Goal: Information Seeking & Learning: Understand process/instructions

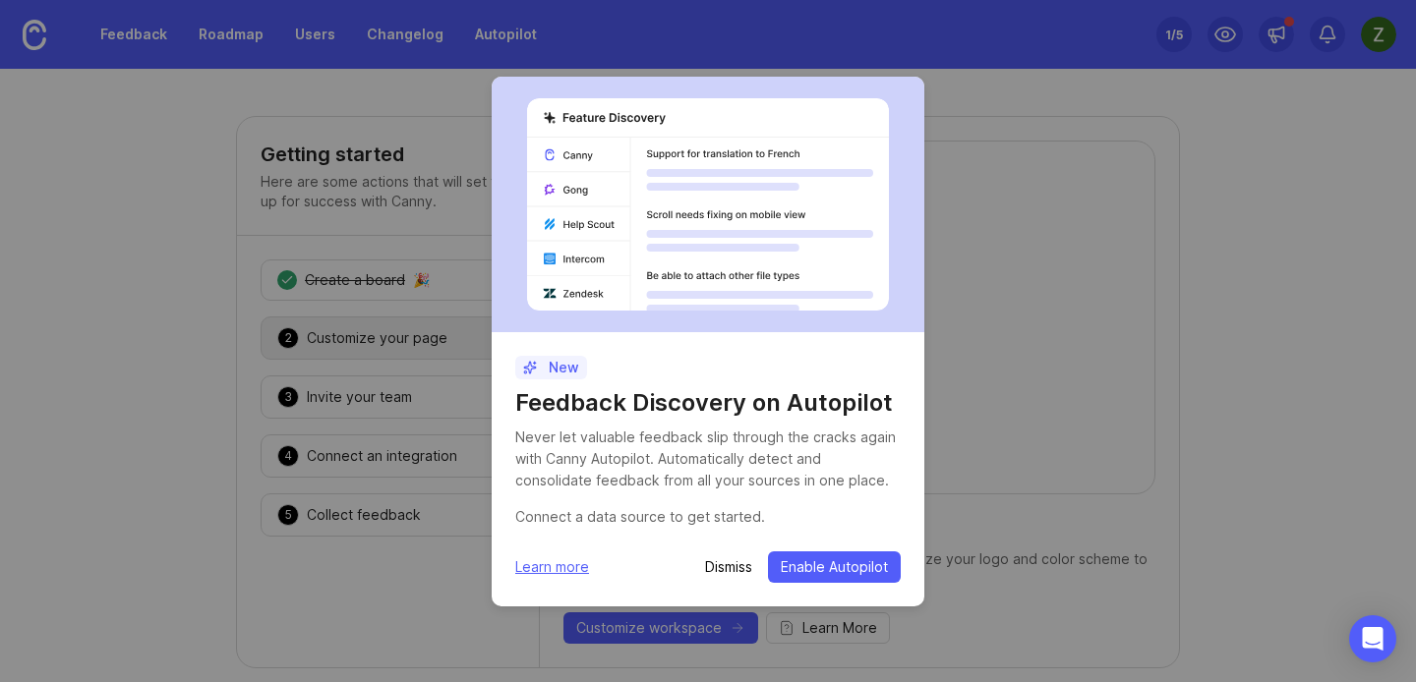
click at [730, 564] on p "Dismiss" at bounding box center [728, 567] width 47 height 20
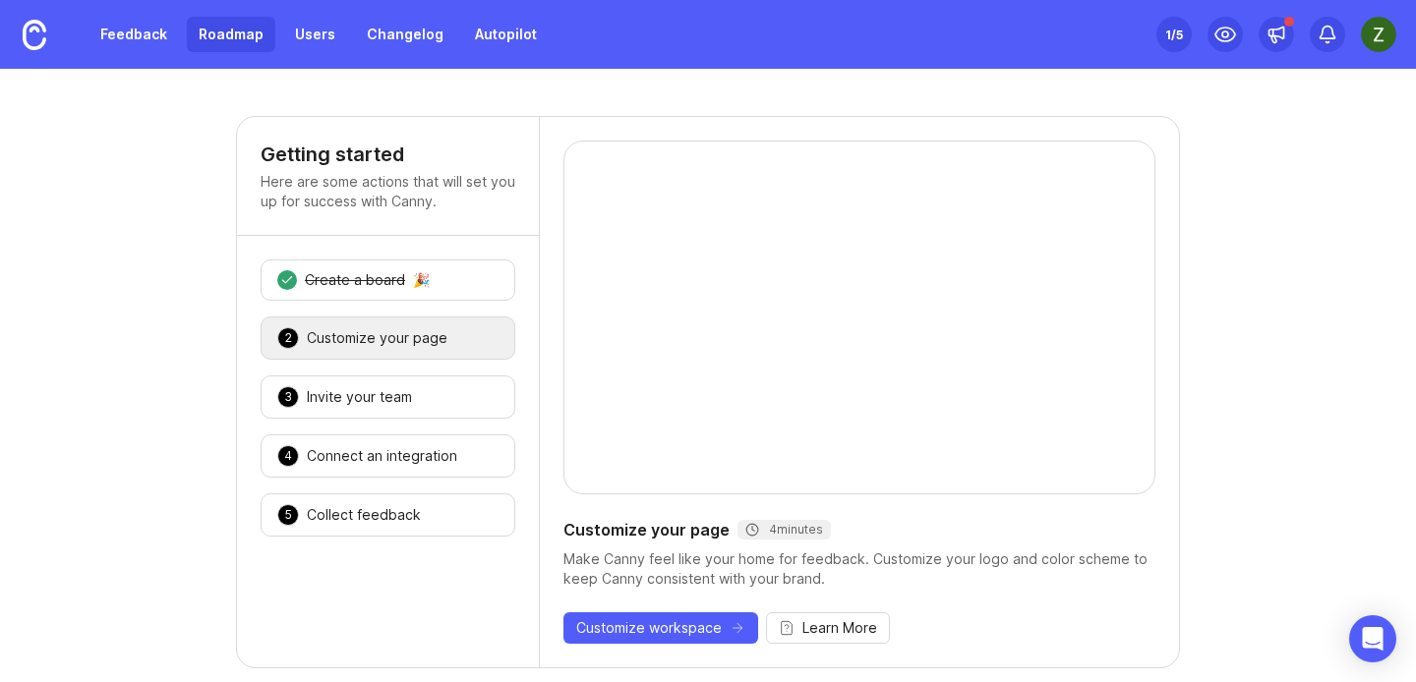
click at [234, 34] on link "Roadmap" at bounding box center [231, 34] width 88 height 35
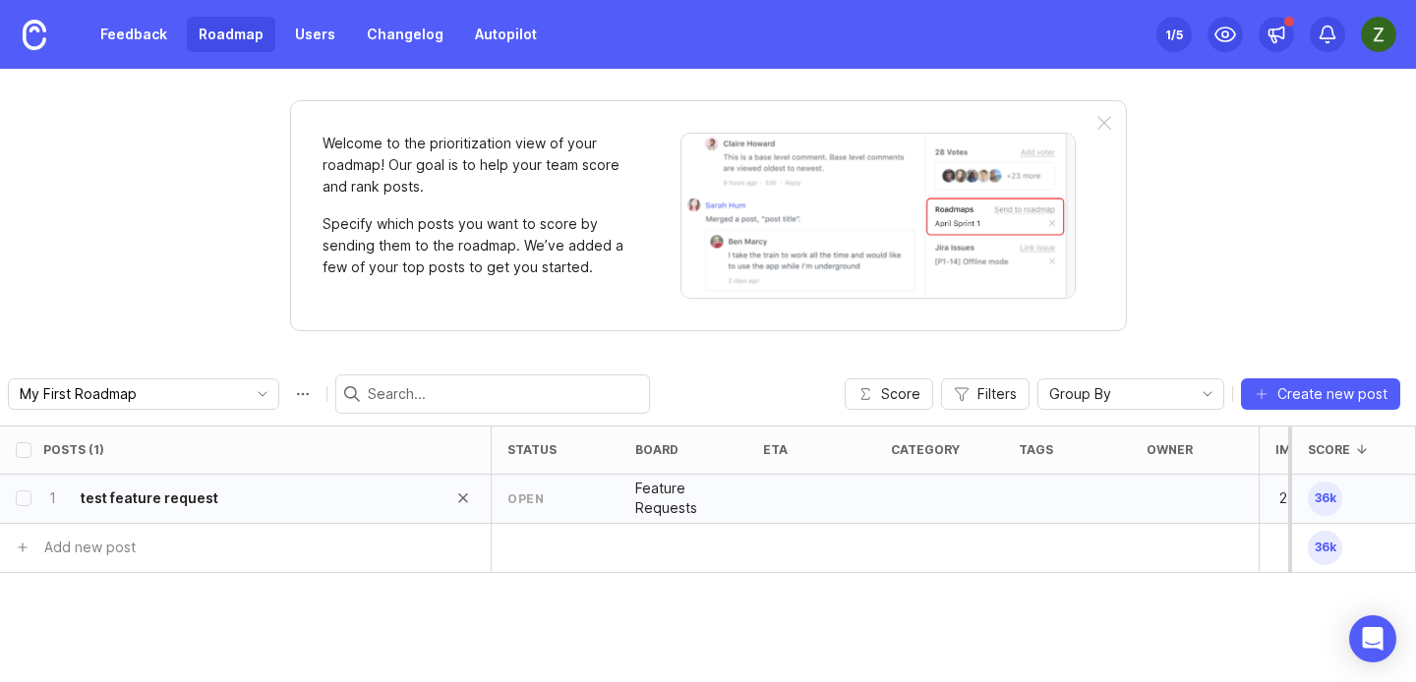
click at [331, 502] on div "1 test feature request" at bounding box center [239, 499] width 392 height 48
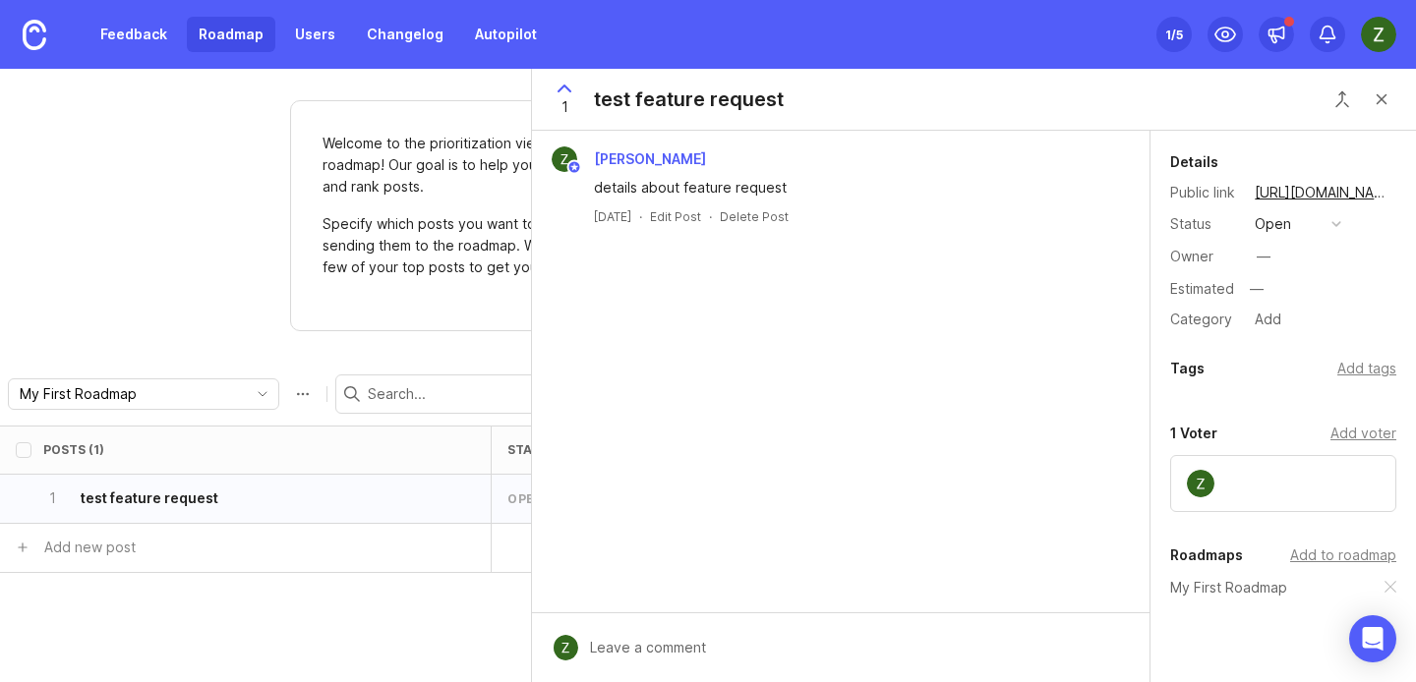
click at [1402, 99] on div "1 test feature request" at bounding box center [974, 100] width 884 height 62
click at [1384, 91] on button "Close button" at bounding box center [1381, 99] width 39 height 39
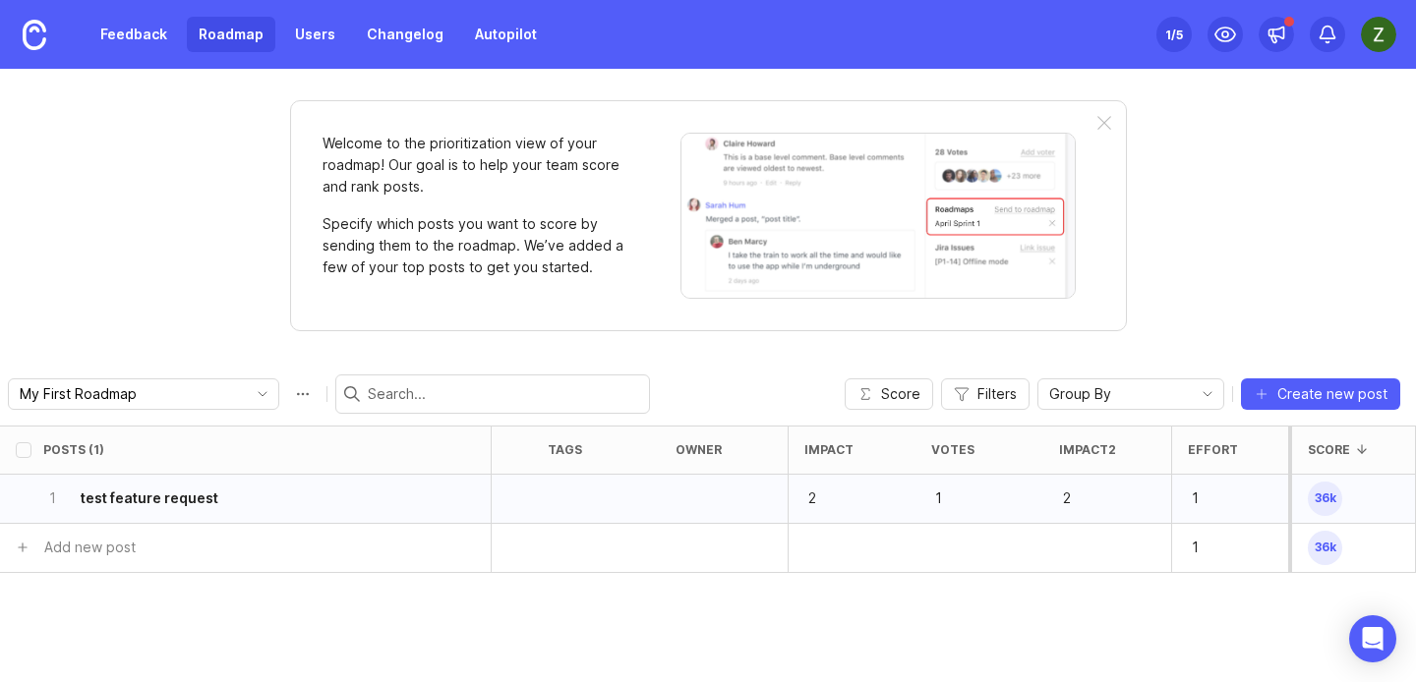
scroll to position [0, 482]
click at [888, 388] on span "Score" at bounding box center [900, 394] width 39 height 20
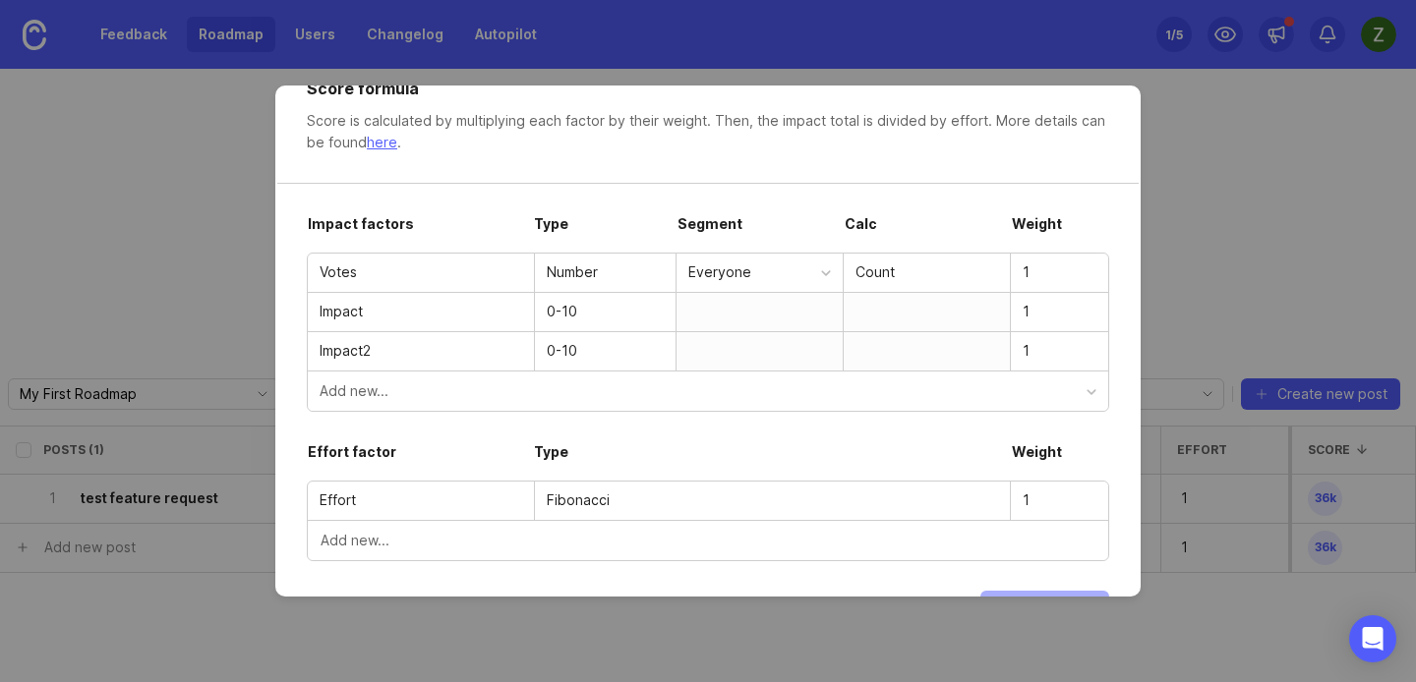
scroll to position [0, 0]
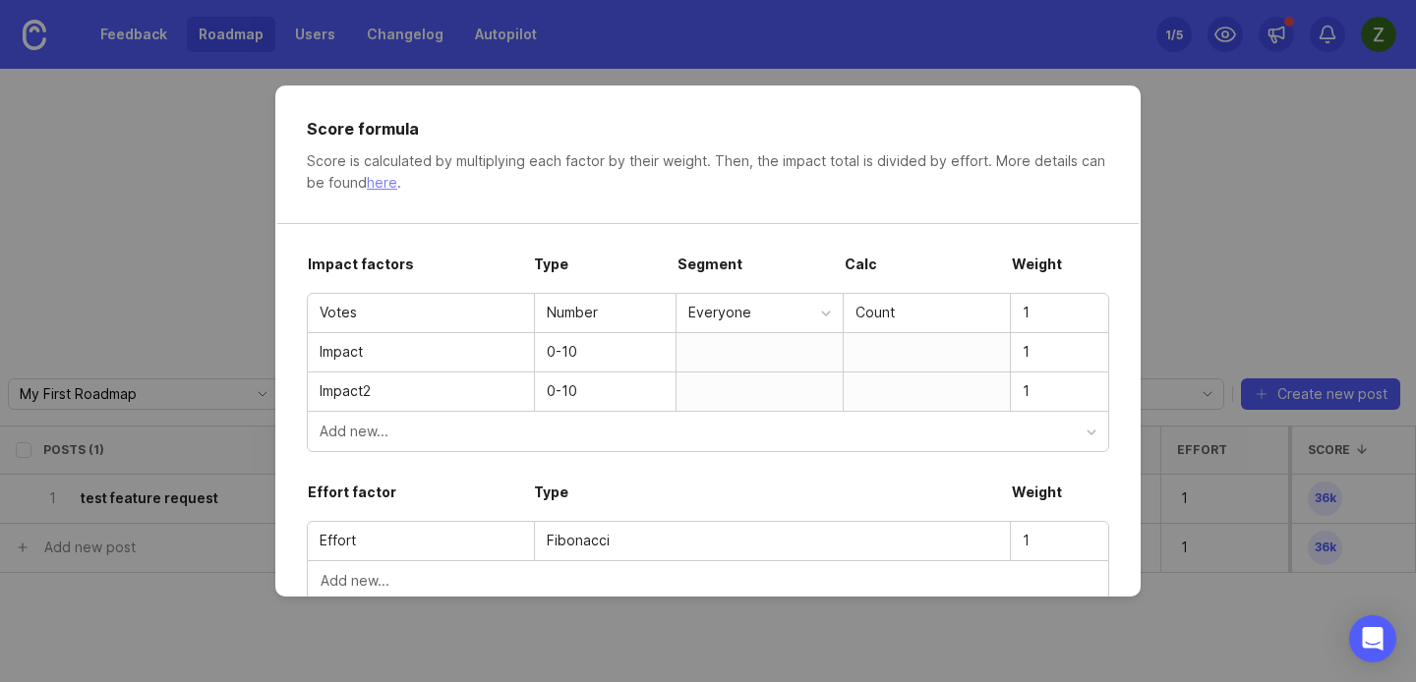
click at [381, 178] on link "here" at bounding box center [382, 182] width 30 height 17
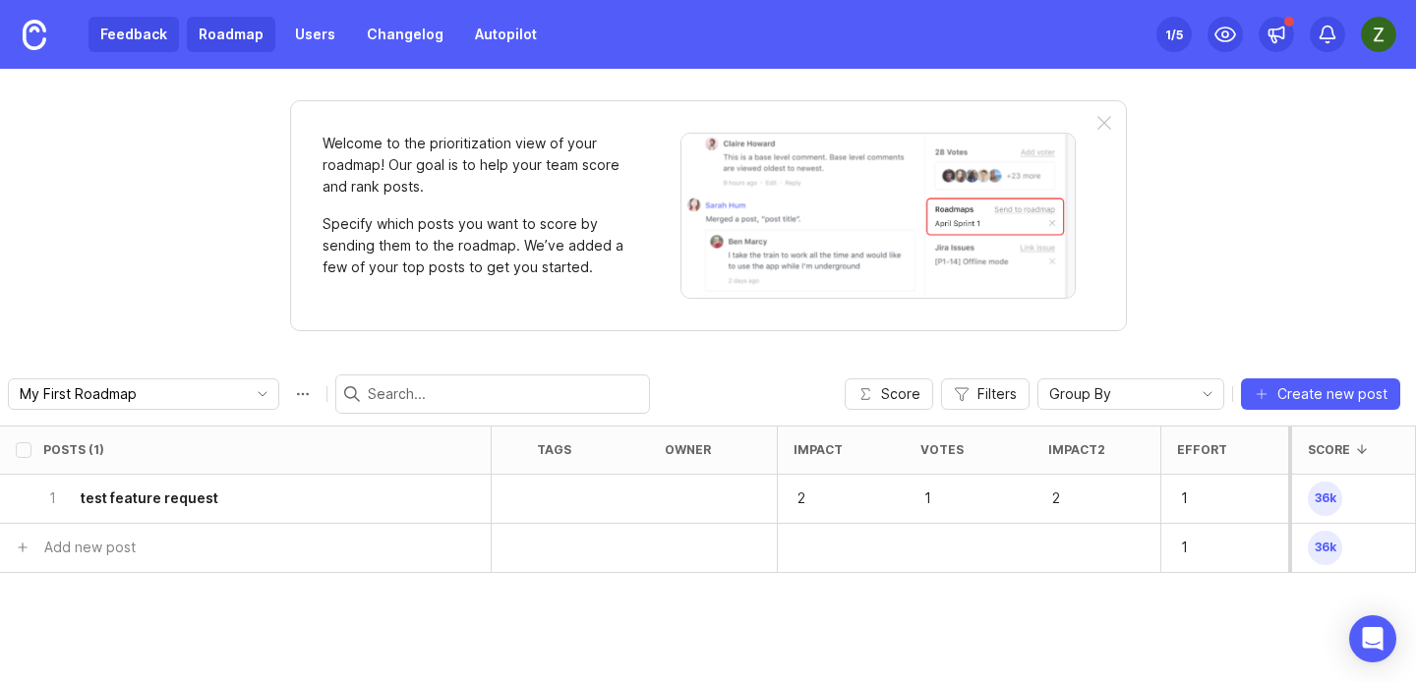
click at [149, 40] on link "Feedback" at bounding box center [133, 34] width 90 height 35
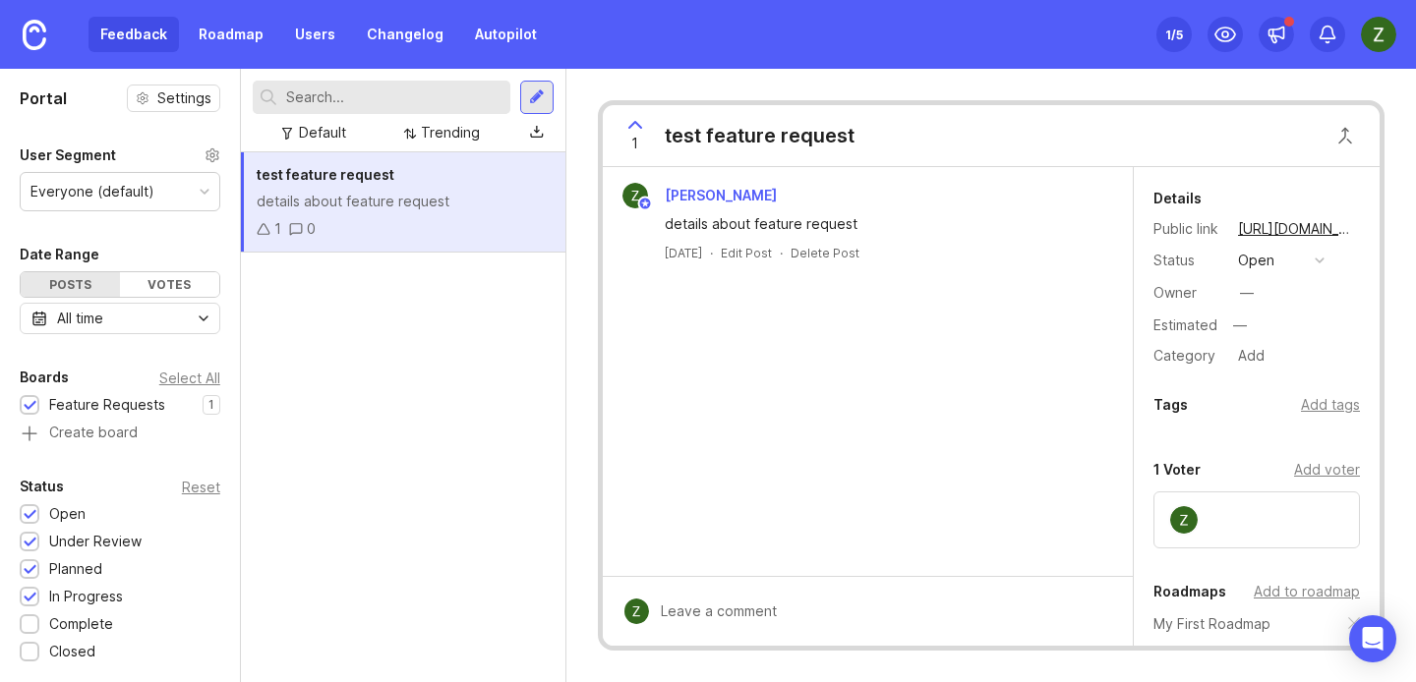
click at [363, 303] on div "test feature request details about feature request 1 0" at bounding box center [403, 417] width 324 height 530
click at [530, 84] on div at bounding box center [536, 97] width 33 height 33
click at [526, 107] on div at bounding box center [536, 97] width 33 height 33
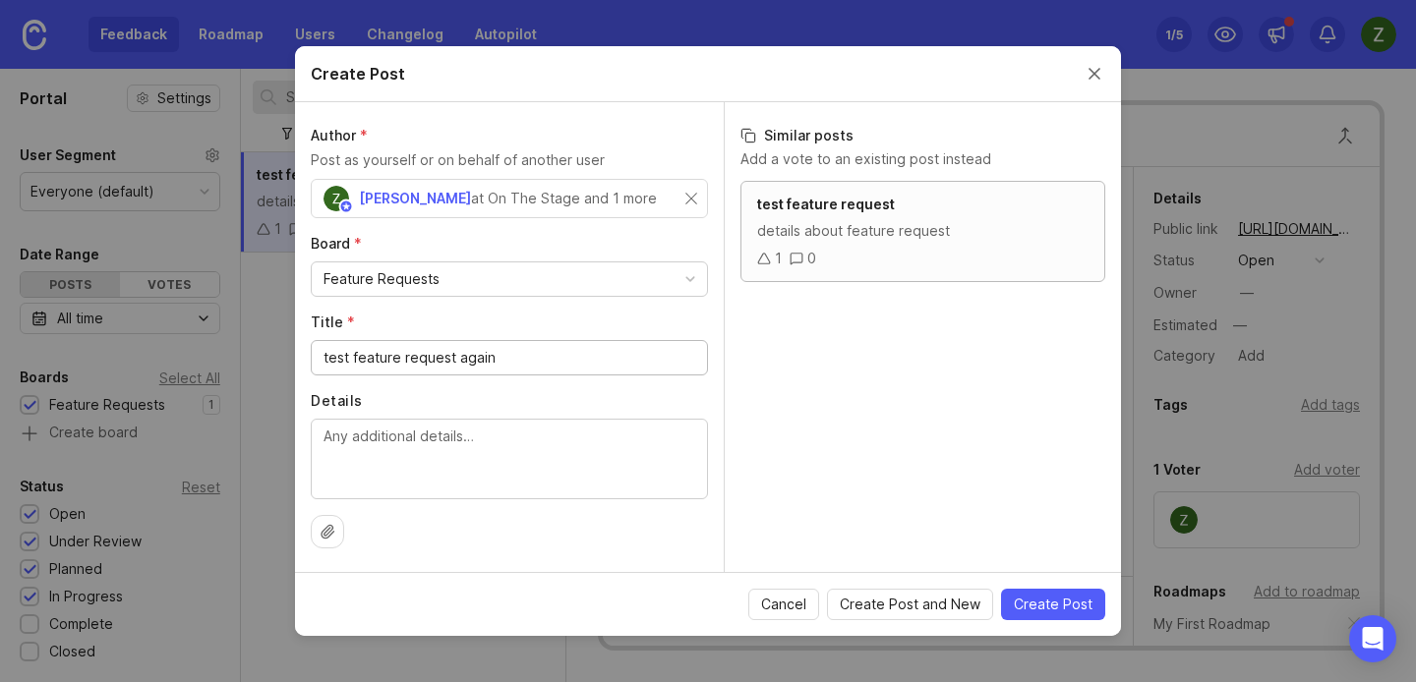
type input "test feature request again"
click at [984, 242] on div "test feature request details about feature request 1 0" at bounding box center [922, 231] width 365 height 101
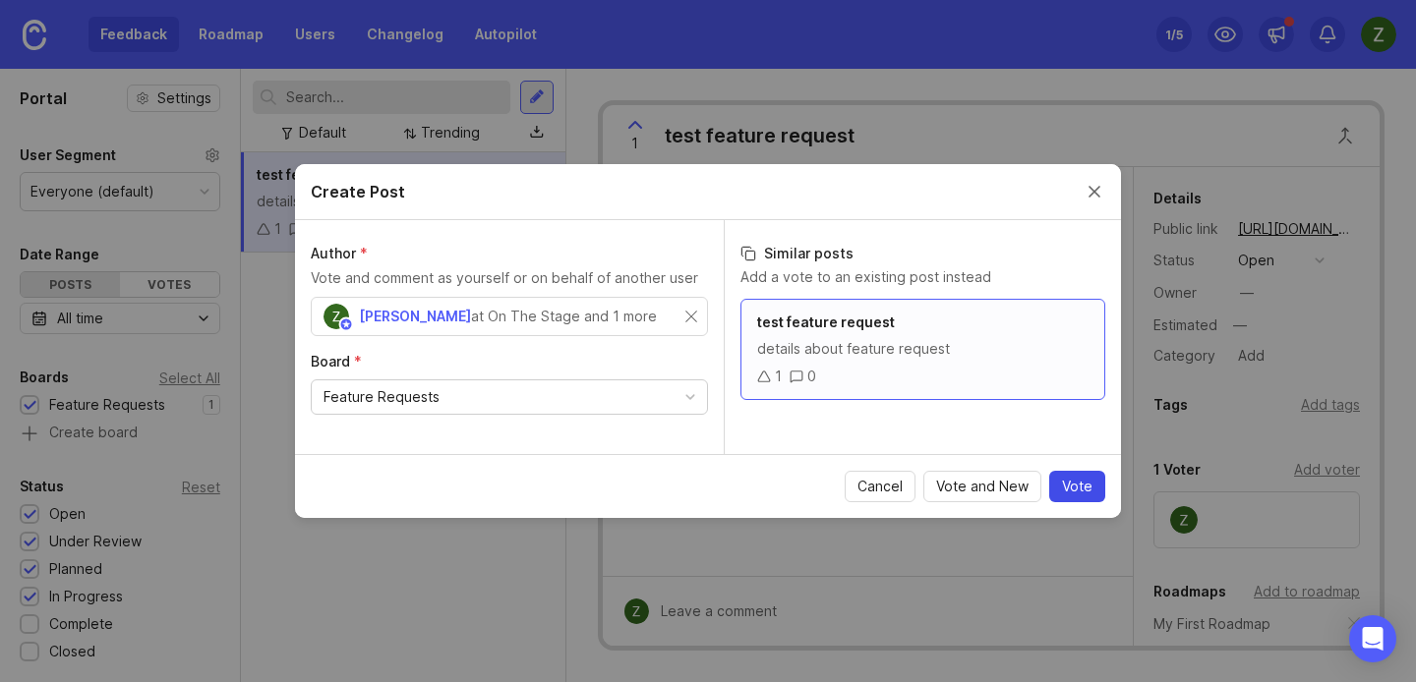
click at [1076, 482] on span "Vote" at bounding box center [1077, 487] width 30 height 20
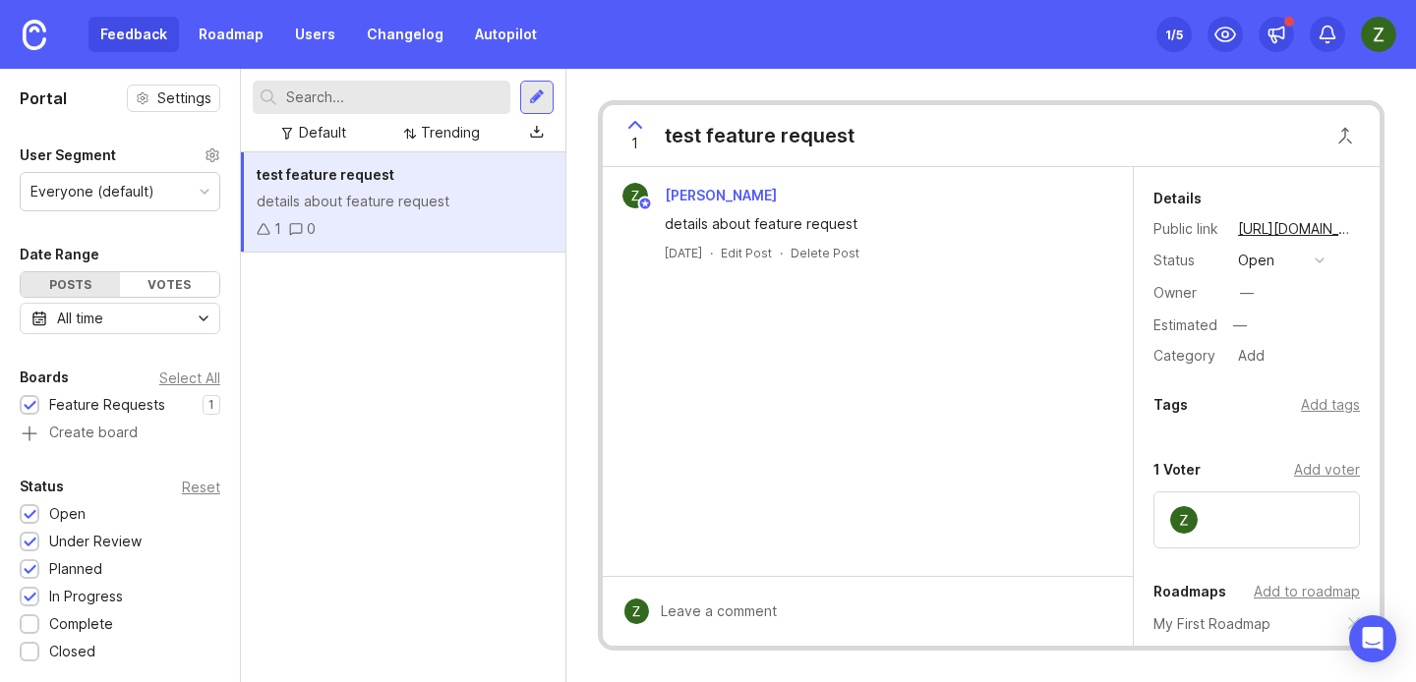
click at [859, 234] on div "details about feature request" at bounding box center [879, 224] width 429 height 22
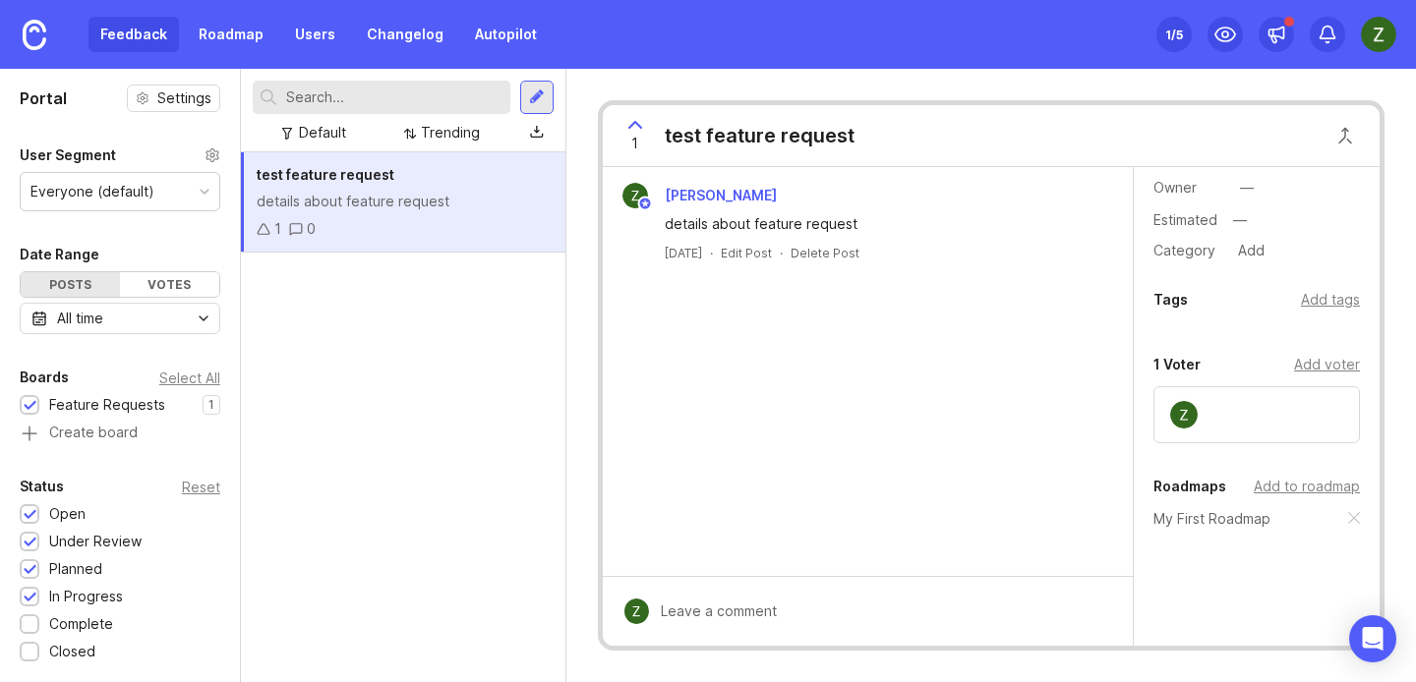
scroll to position [176, 0]
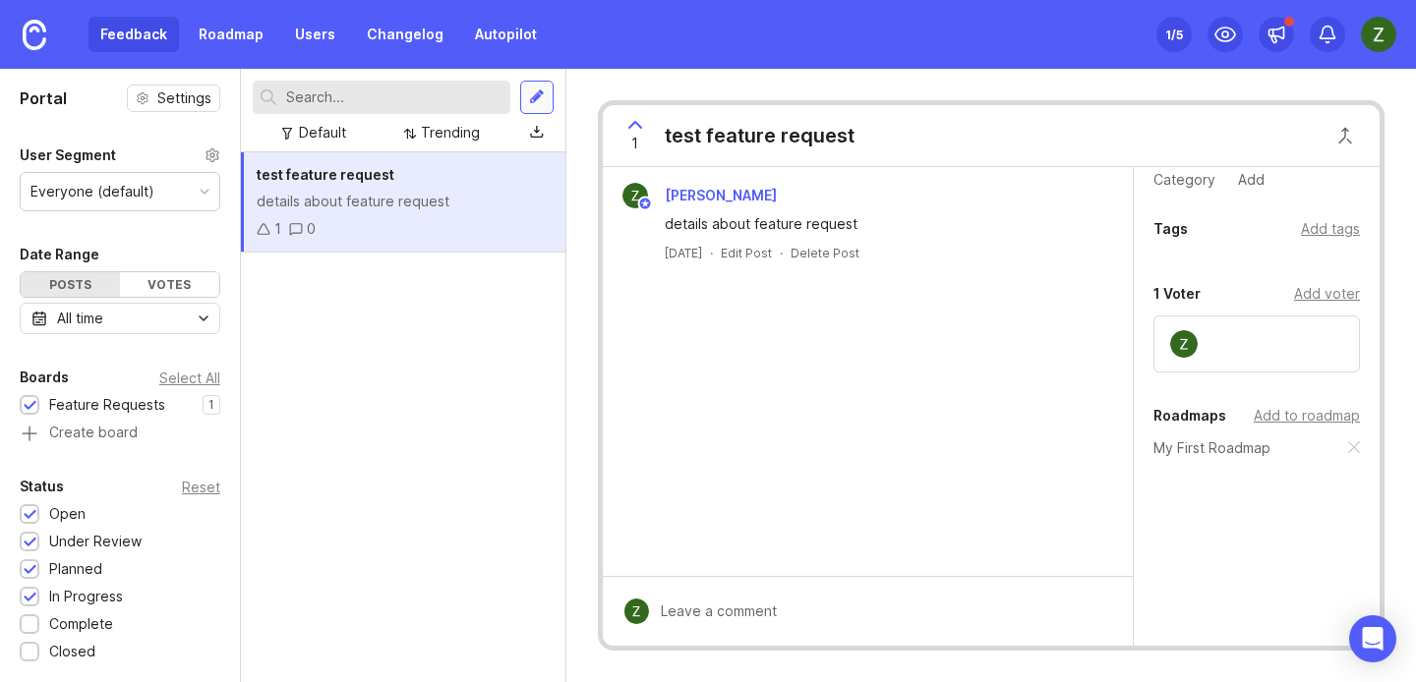
click at [530, 88] on div at bounding box center [537, 97] width 16 height 18
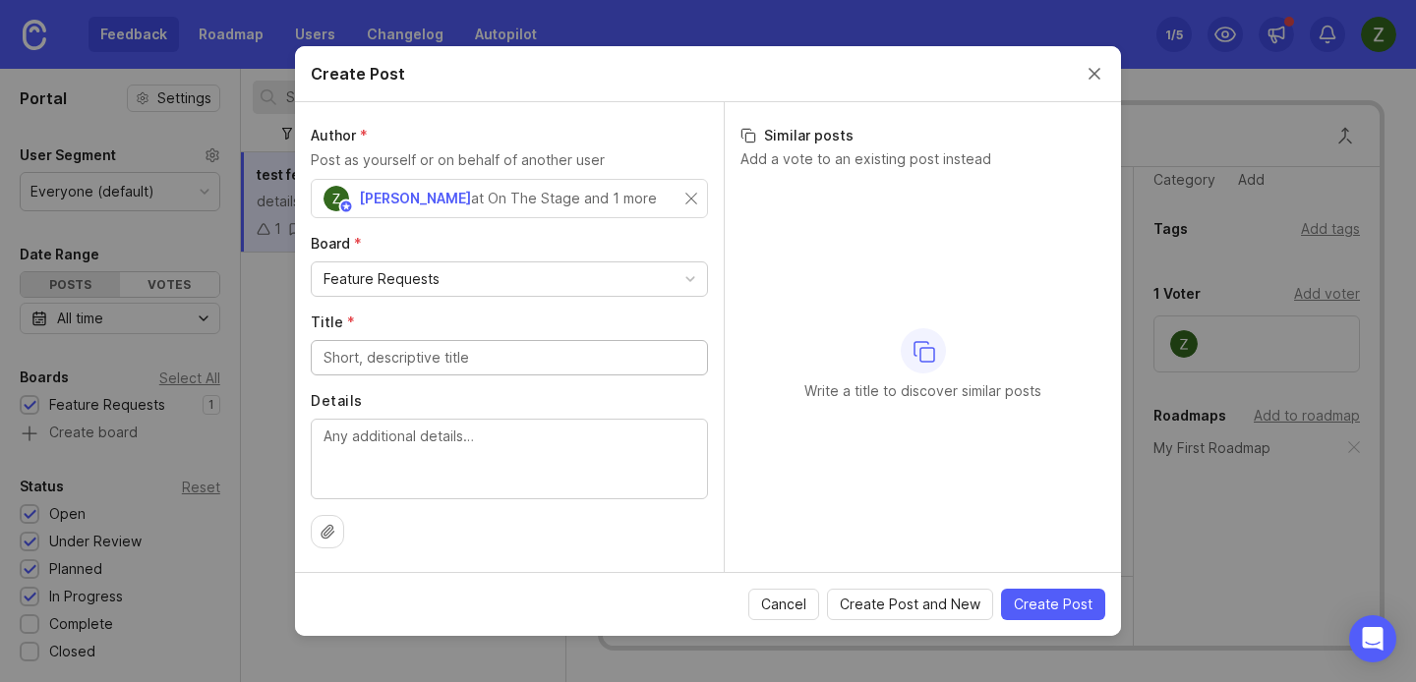
click at [549, 346] on div at bounding box center [509, 357] width 397 height 35
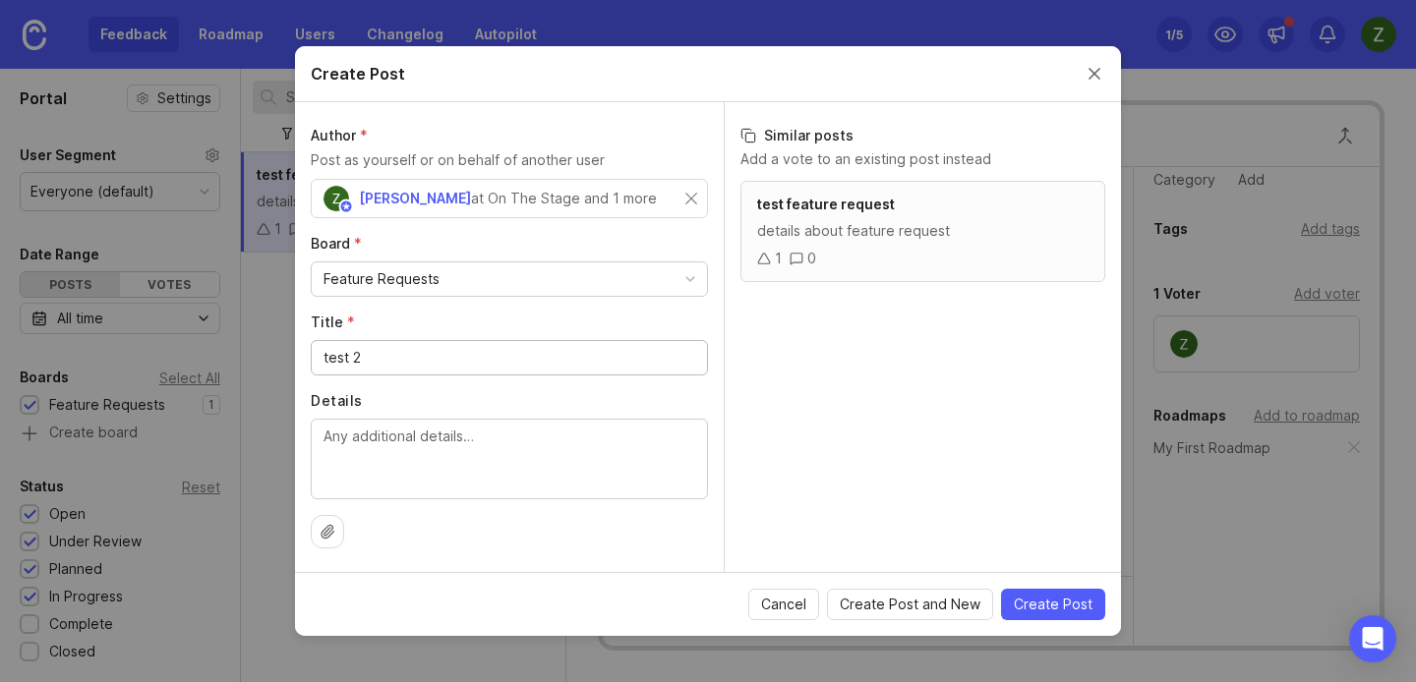
type input "test 2"
click at [1070, 586] on div "Cancel Create Post and New Create Post" at bounding box center [708, 604] width 826 height 64
click at [1056, 612] on span "Create Post" at bounding box center [1053, 605] width 79 height 20
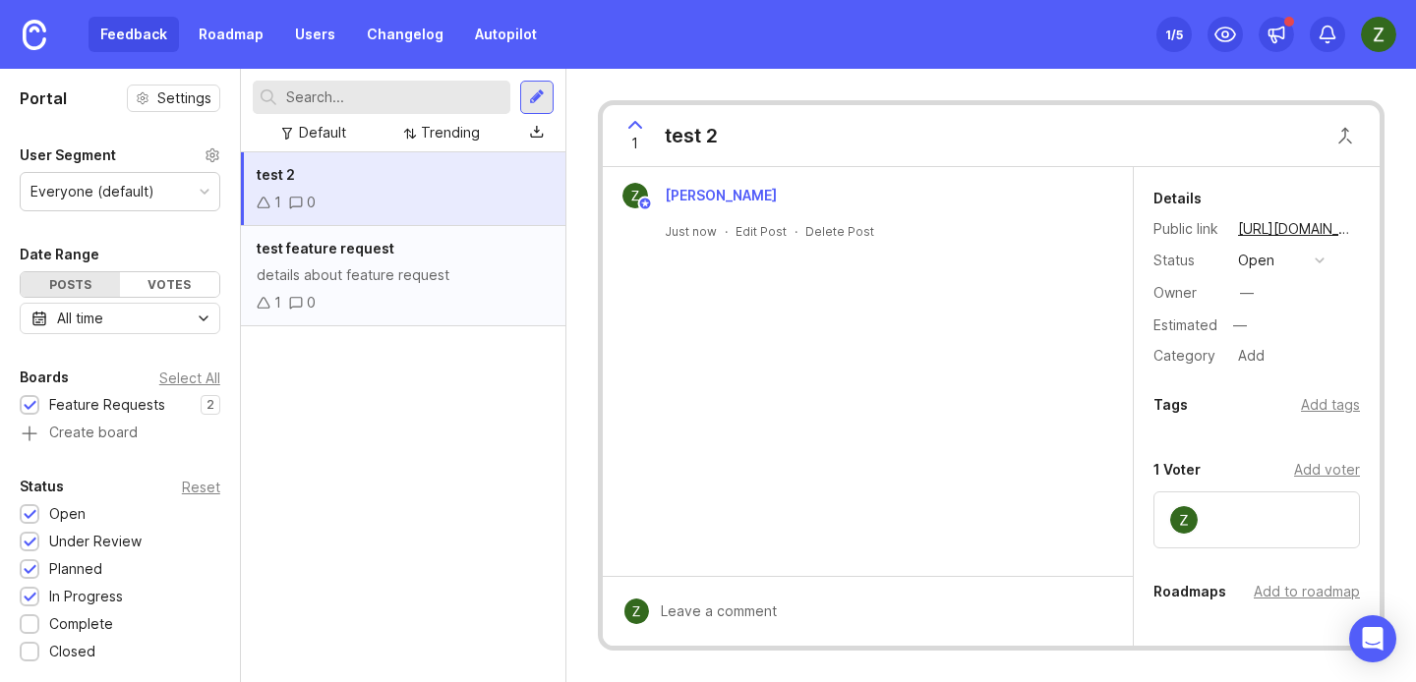
click at [400, 277] on div "details about feature request" at bounding box center [403, 275] width 293 height 22
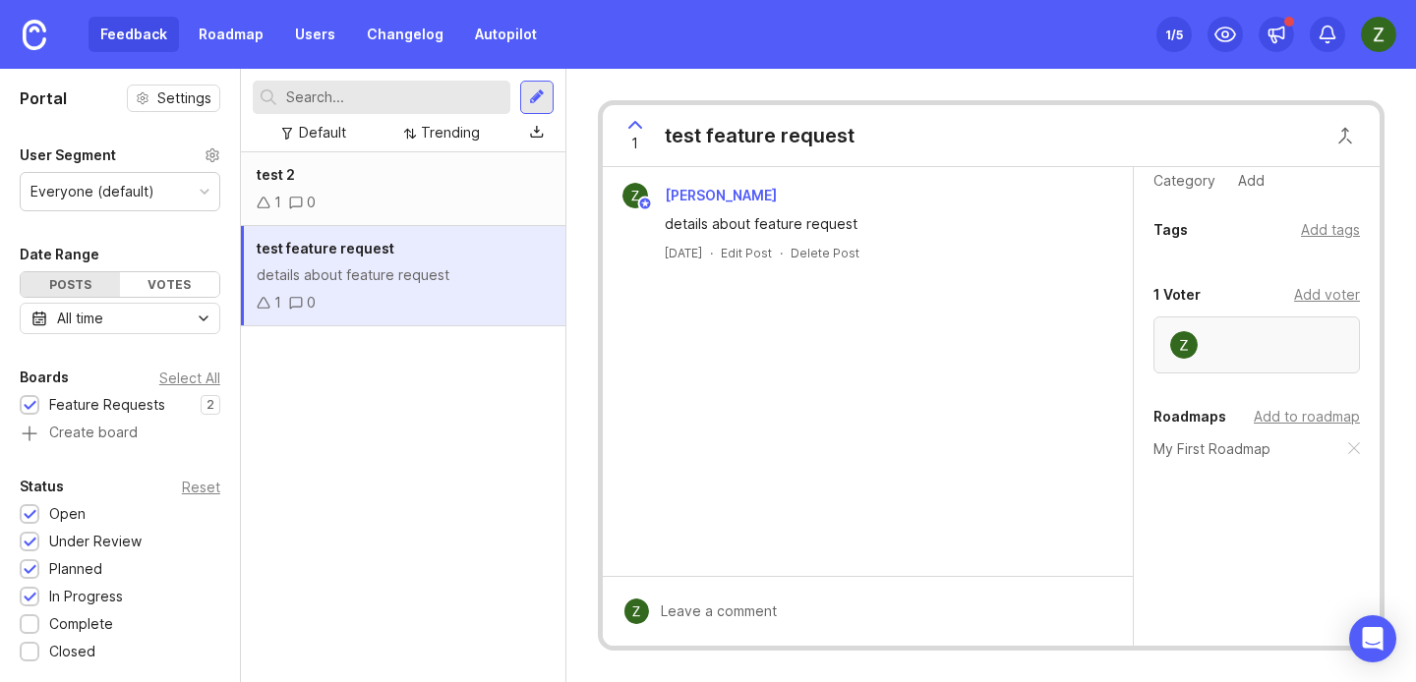
scroll to position [176, 0]
click at [1350, 132] on button "Close button" at bounding box center [1344, 135] width 39 height 39
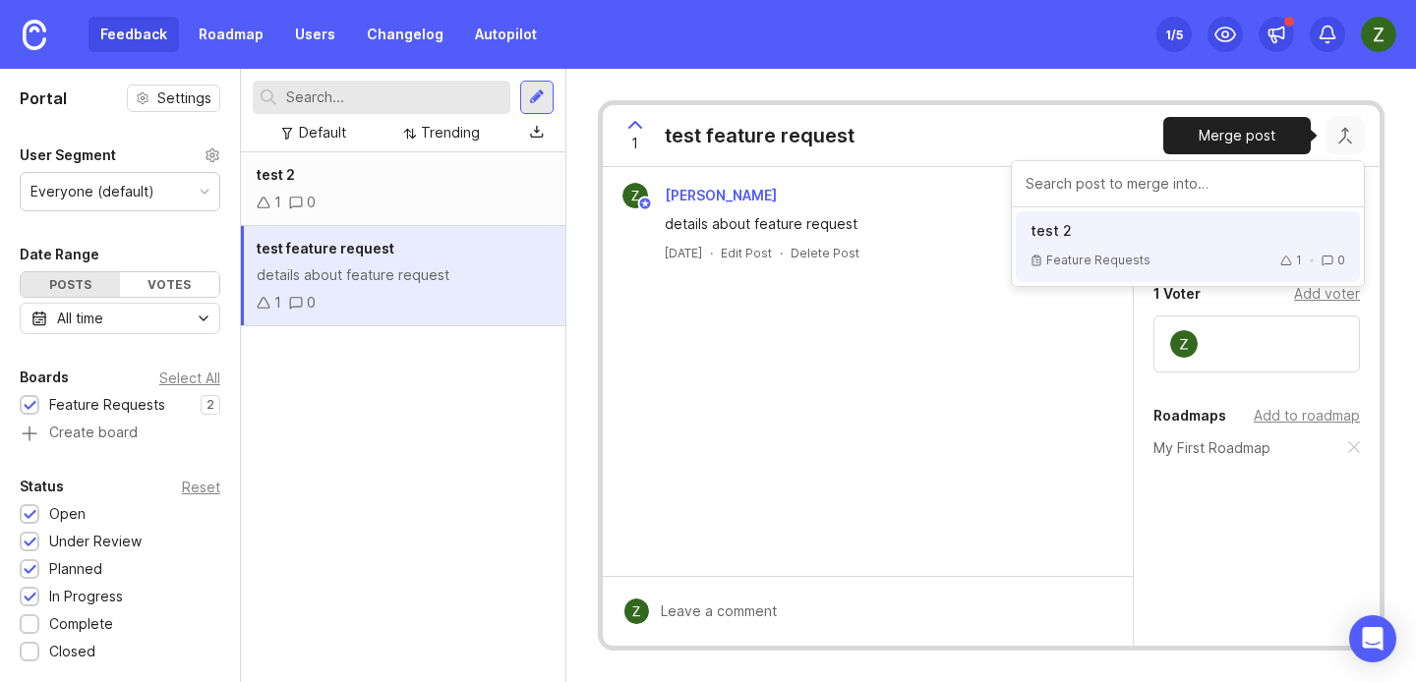
click at [1119, 251] on div "Feature Requests" at bounding box center [1090, 261] width 120 height 24
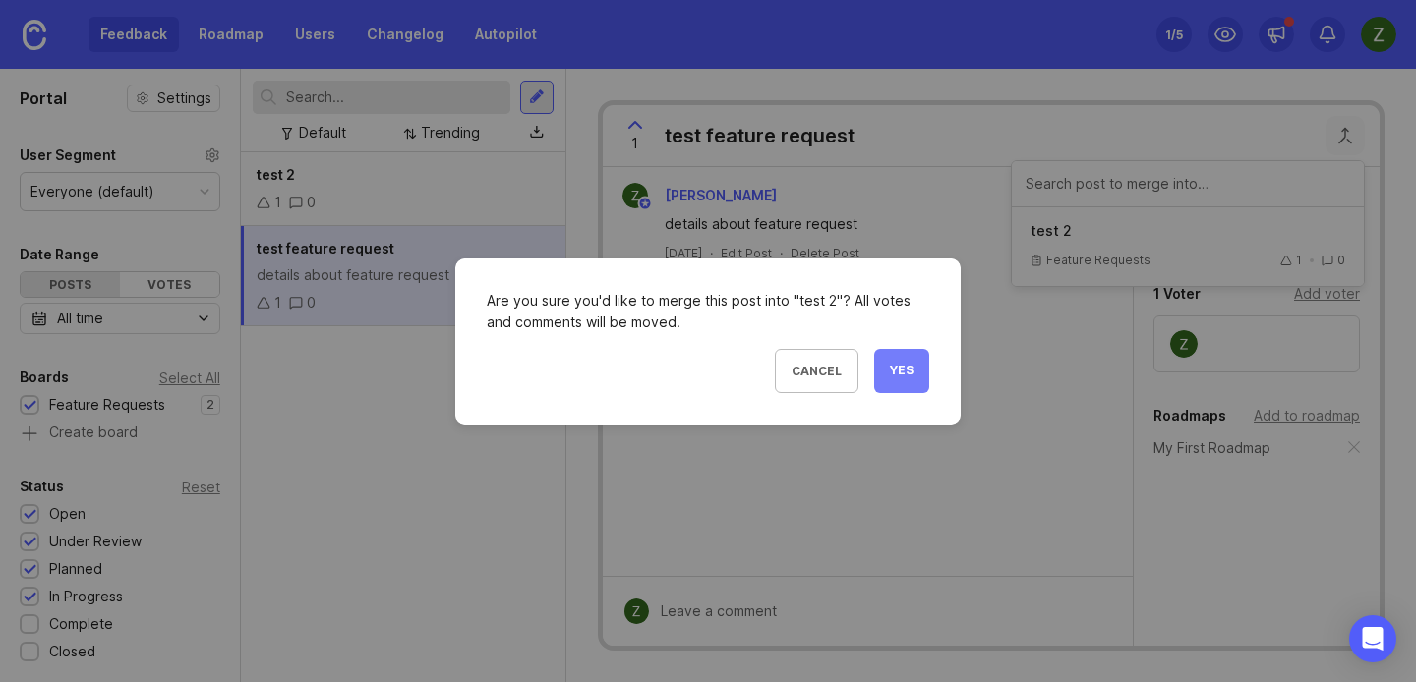
click at [897, 371] on span "Yes" at bounding box center [902, 371] width 24 height 17
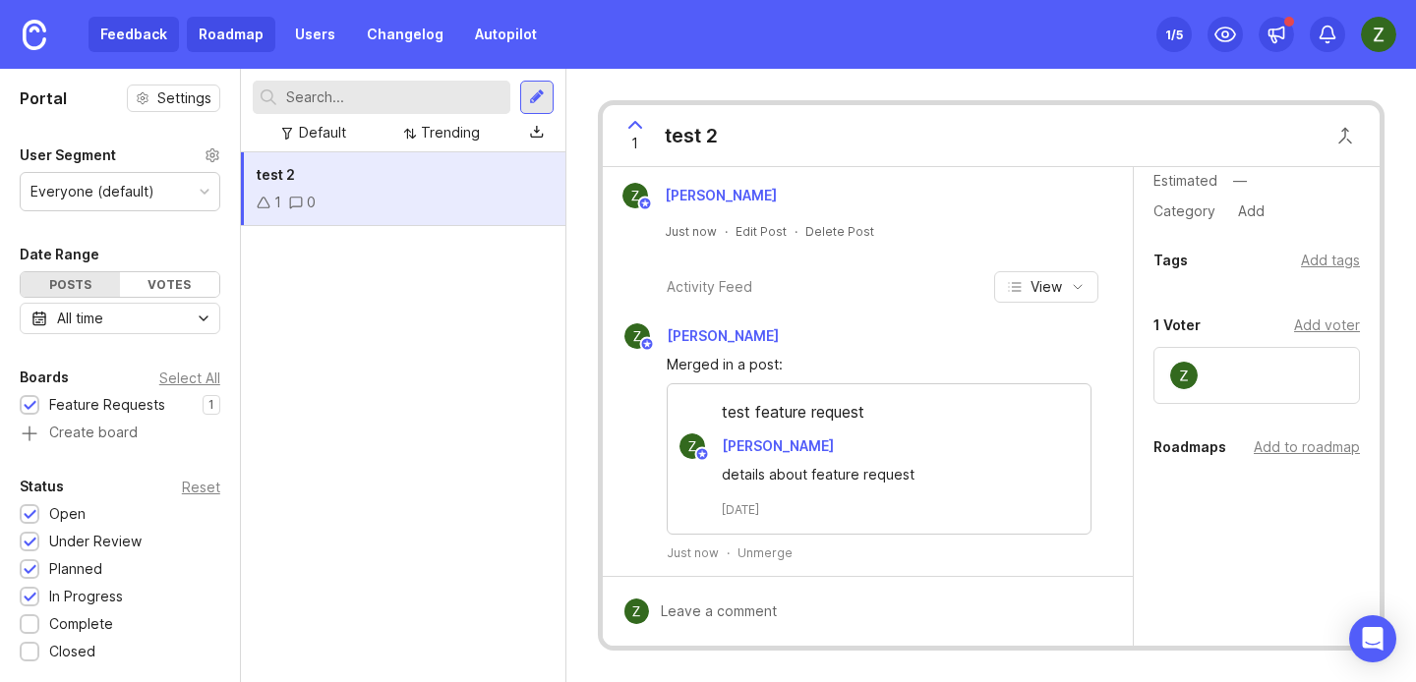
click at [257, 31] on link "Roadmap" at bounding box center [231, 34] width 88 height 35
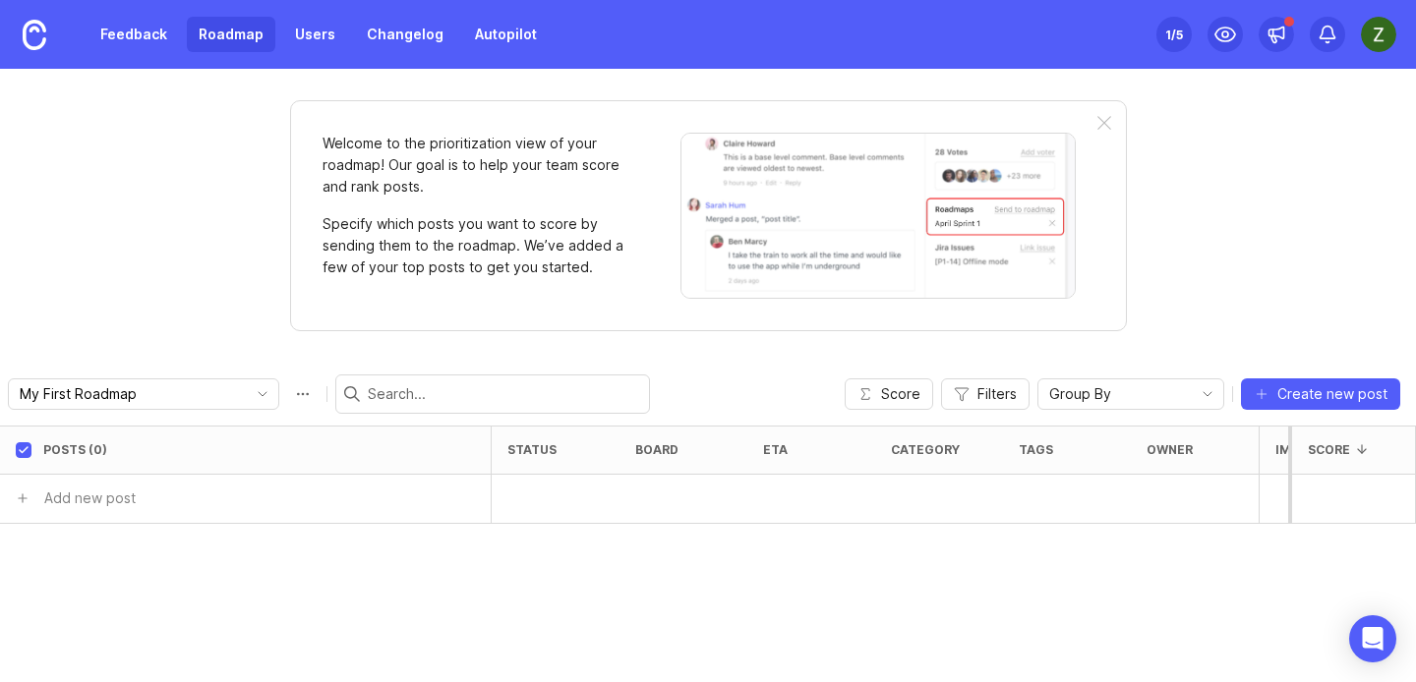
click at [811, 523] on div "Posts (0) status board eta category tags owner Impact Votes Impact2 Effort Scor…" at bounding box center [708, 554] width 1416 height 257
click at [187, 41] on link "Roadmap" at bounding box center [231, 34] width 88 height 35
click at [128, 47] on link "Feedback" at bounding box center [133, 34] width 90 height 35
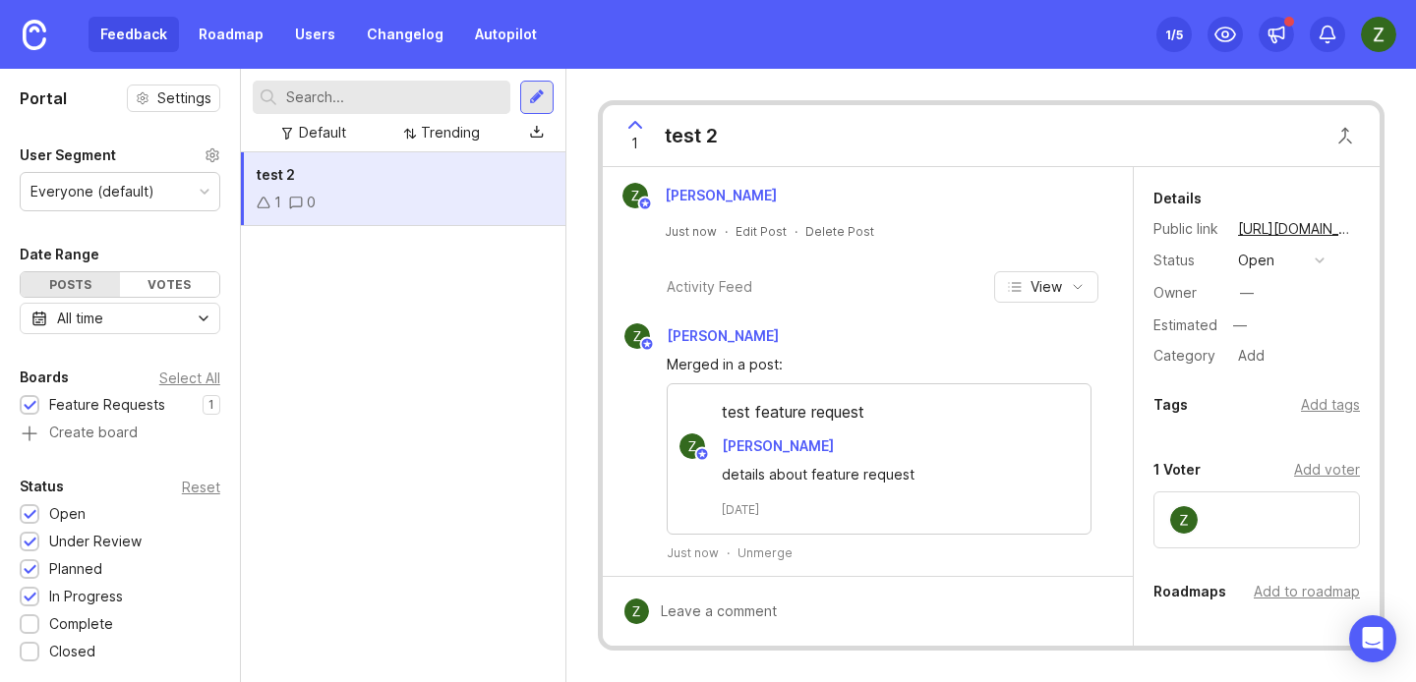
click at [1282, 607] on div "Roadmaps Add to roadmap" at bounding box center [1256, 596] width 246 height 33
click at [1303, 581] on div "Add to roadmap" at bounding box center [1306, 592] width 106 height 22
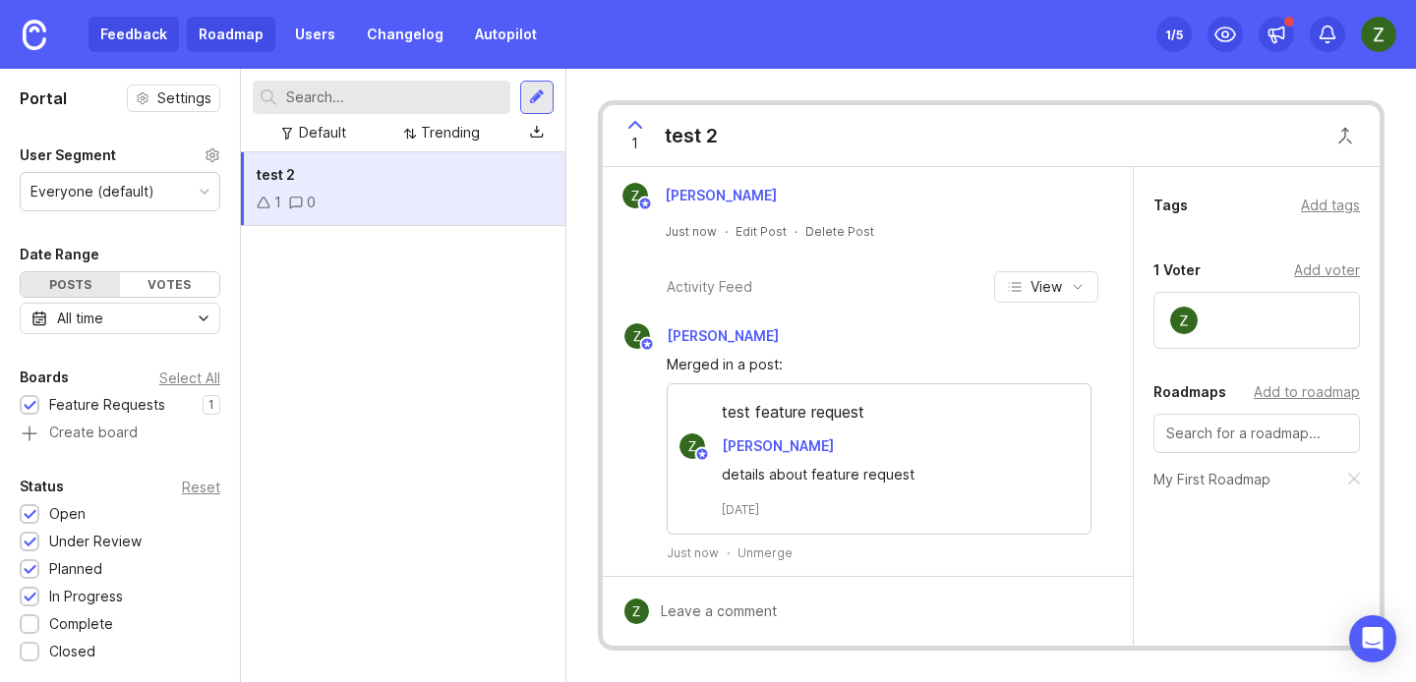
click at [256, 29] on link "Roadmap" at bounding box center [231, 34] width 88 height 35
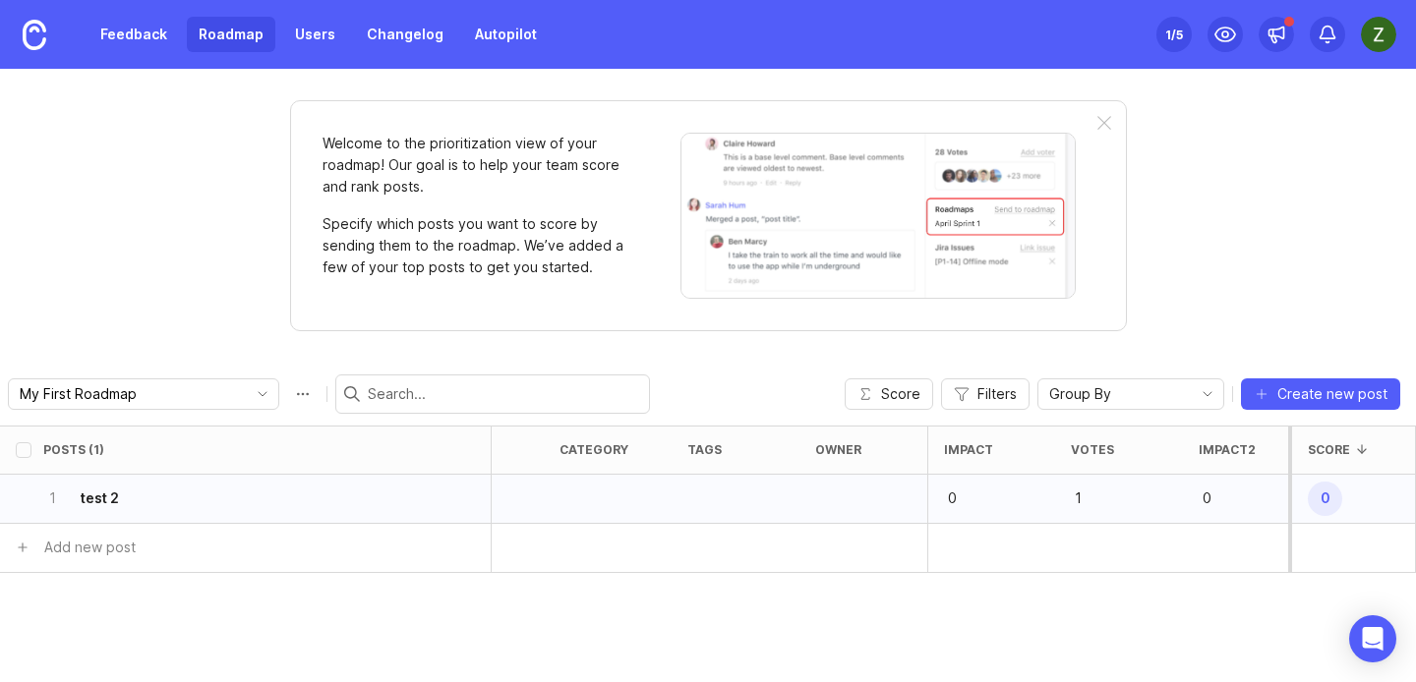
scroll to position [0, 482]
click at [924, 499] on p "1" at bounding box center [950, 499] width 61 height 28
click at [931, 498] on p "1" at bounding box center [950, 499] width 61 height 28
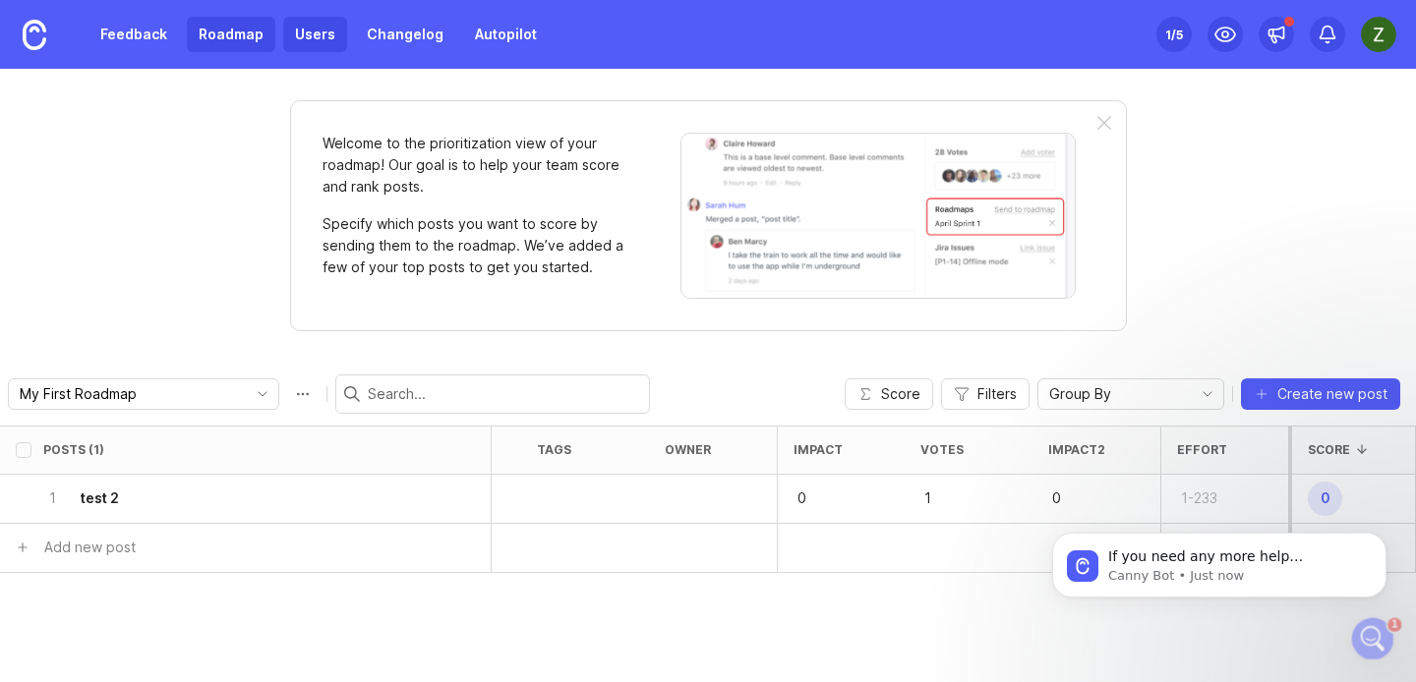
scroll to position [0, 0]
click at [318, 29] on link "Users" at bounding box center [315, 34] width 64 height 35
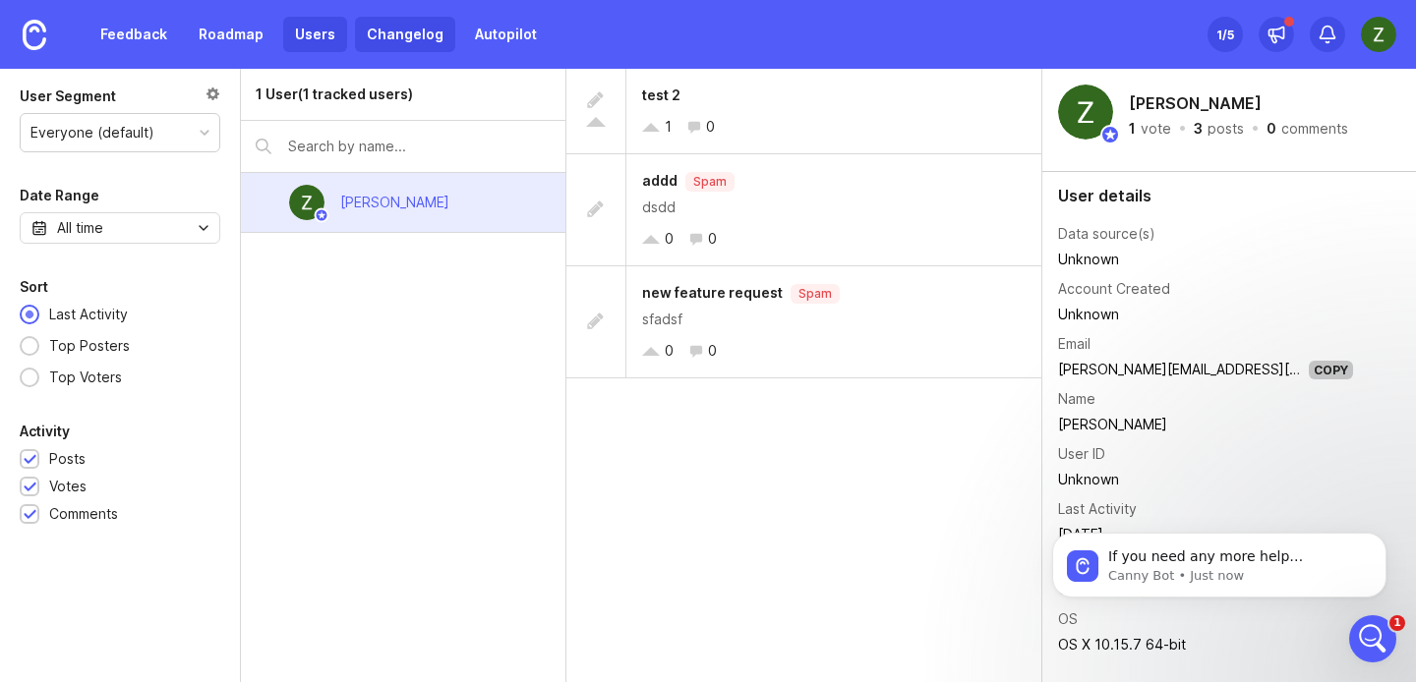
click at [418, 38] on link "Changelog" at bounding box center [405, 34] width 100 height 35
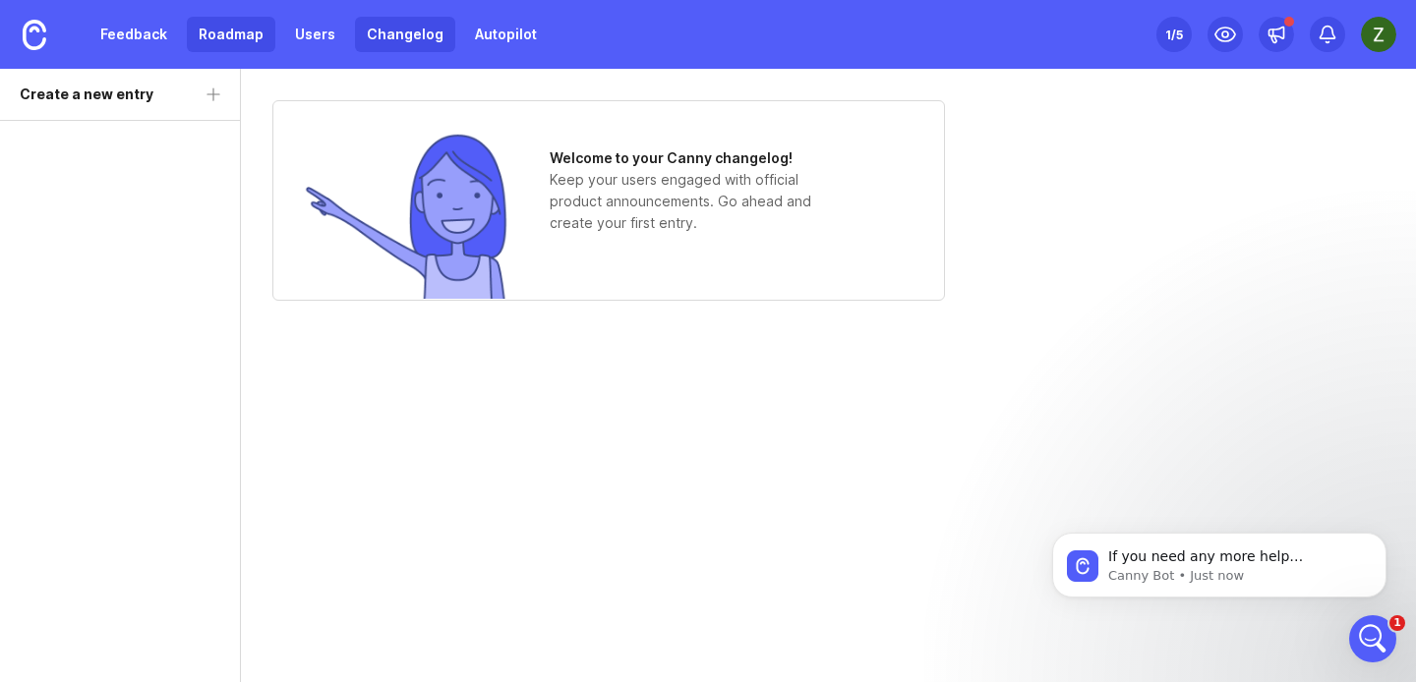
click at [198, 35] on link "Roadmap" at bounding box center [231, 34] width 88 height 35
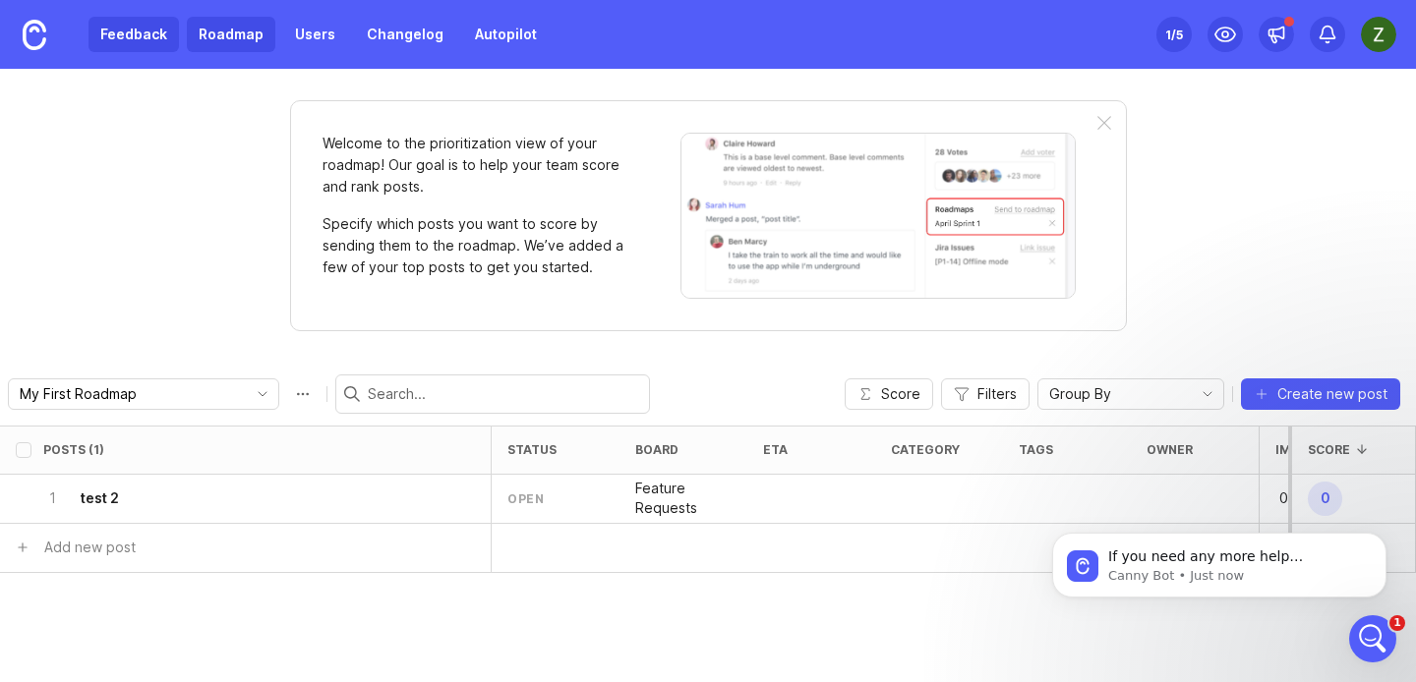
click at [157, 32] on link "Feedback" at bounding box center [133, 34] width 90 height 35
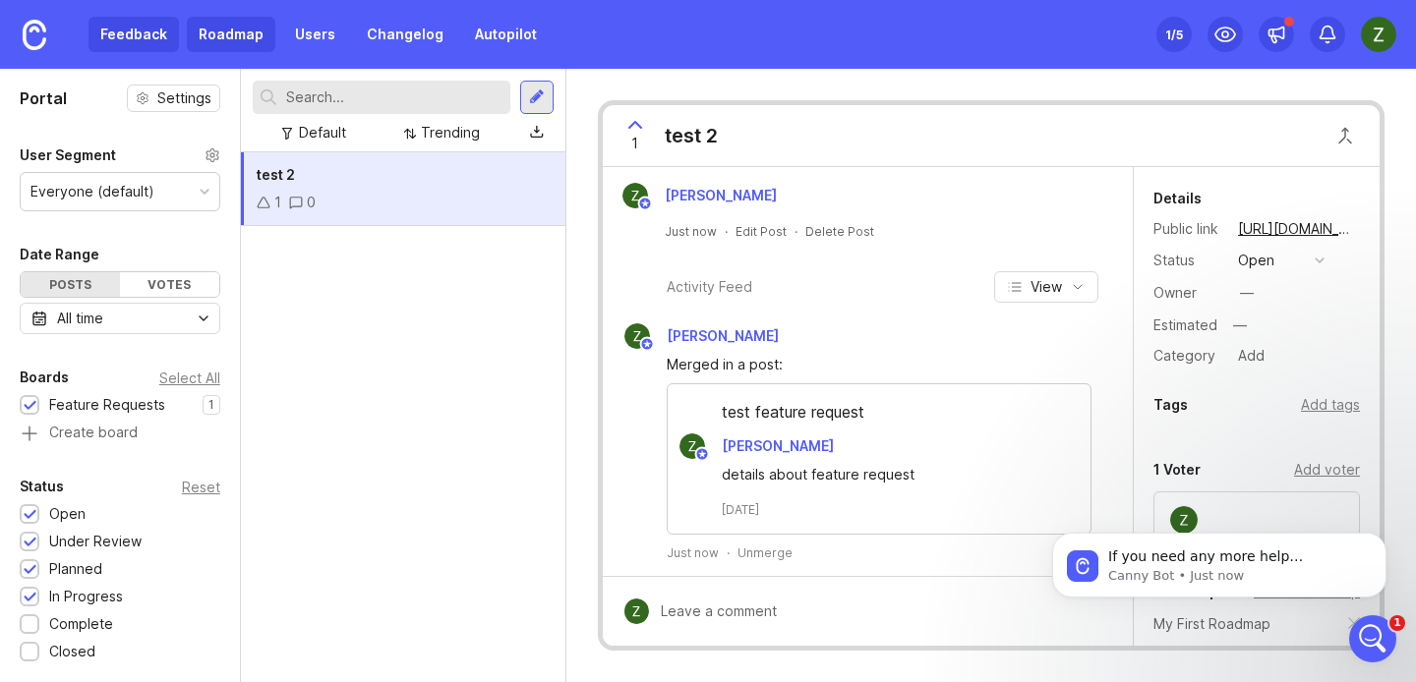
click at [243, 33] on link "Roadmap" at bounding box center [231, 34] width 88 height 35
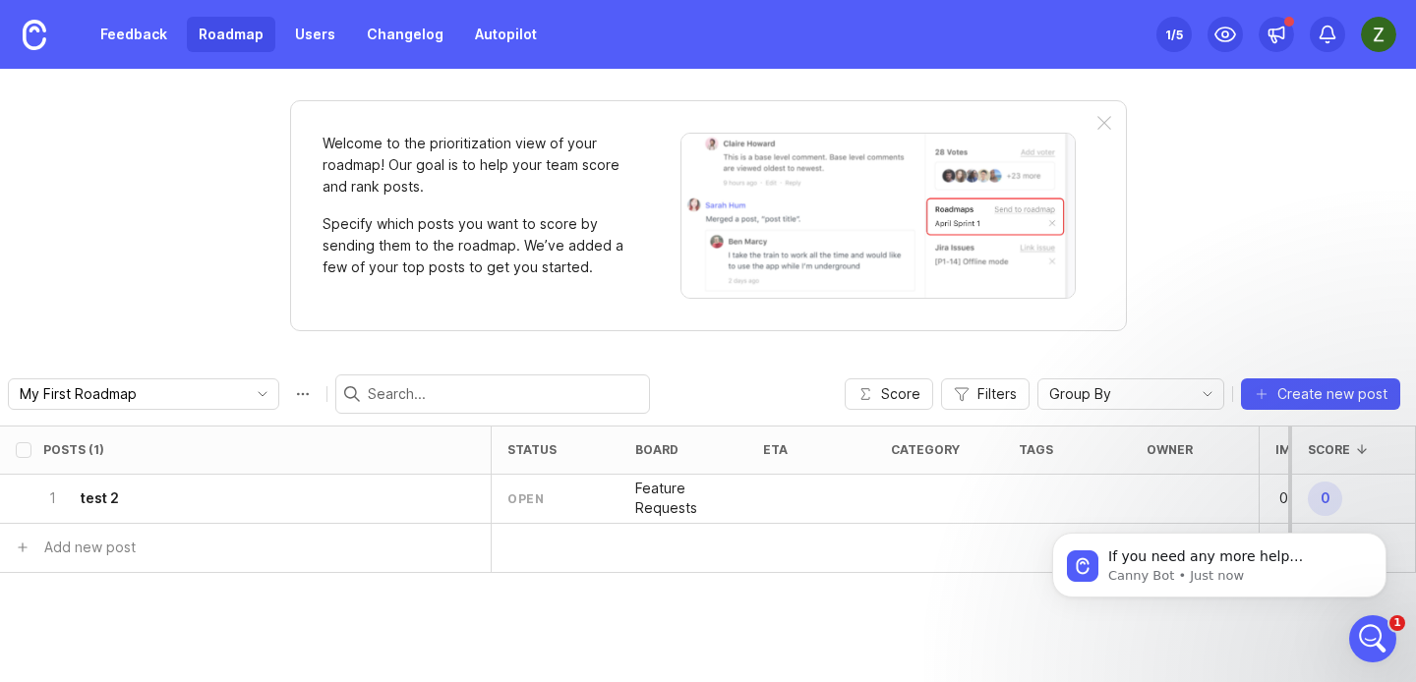
drag, startPoint x: 1374, startPoint y: 641, endPoint x: 782, endPoint y: 358, distance: 656.9
click html
click at [1373, 650] on icon "Open Intercom Messenger" at bounding box center [1373, 639] width 32 height 32
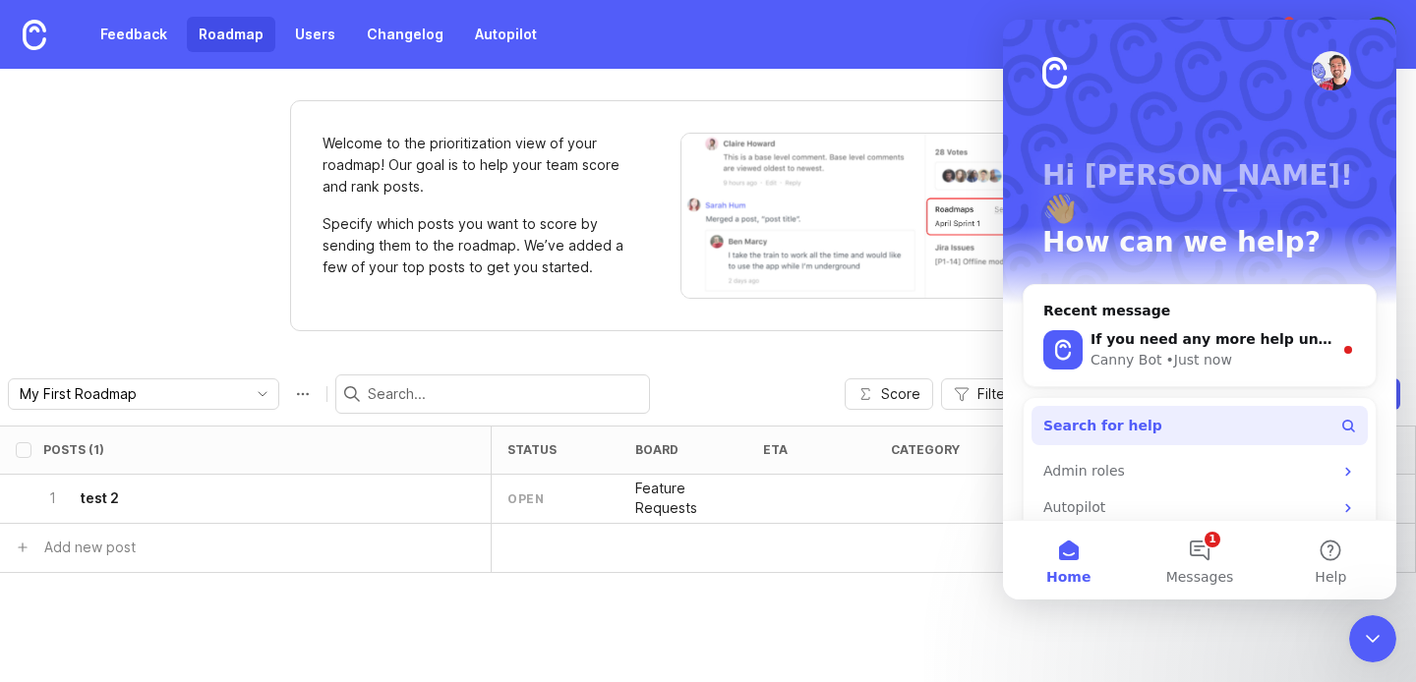
click at [1163, 406] on button "Search for help" at bounding box center [1199, 425] width 336 height 39
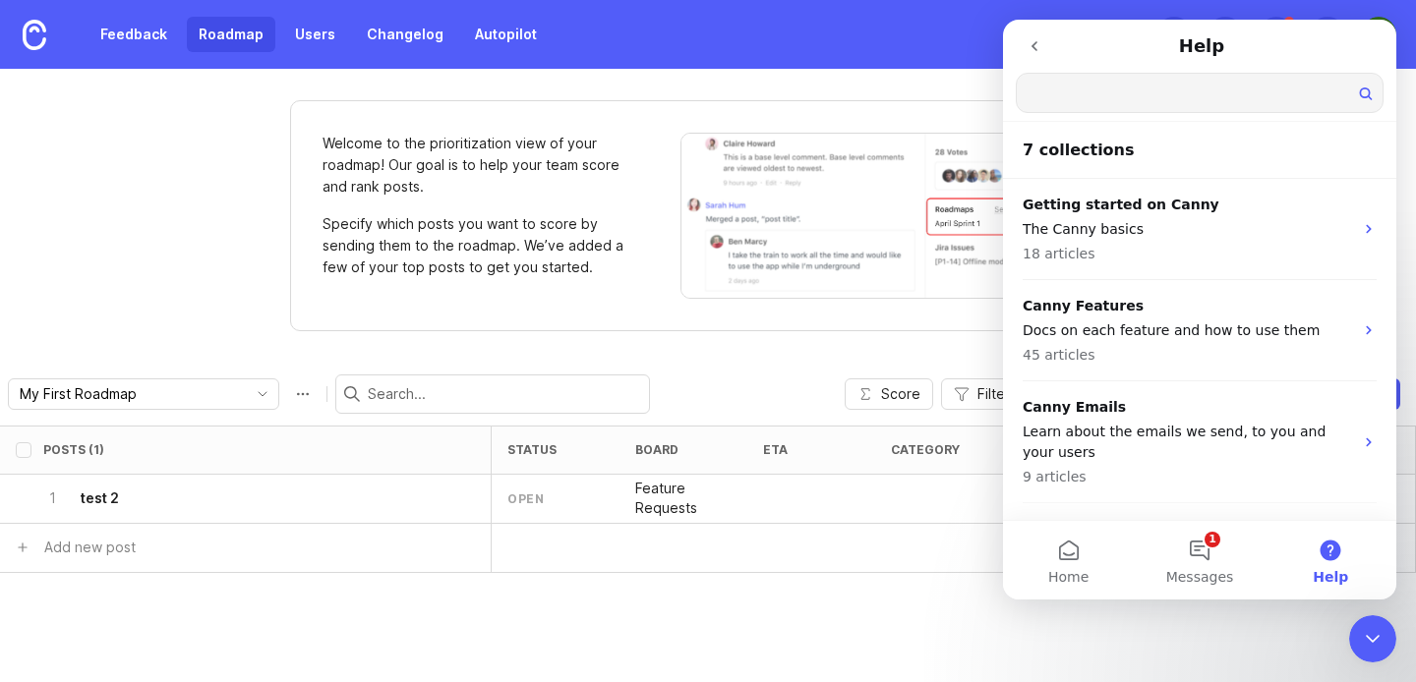
type input "h"
type input "how do customers submit feedback"
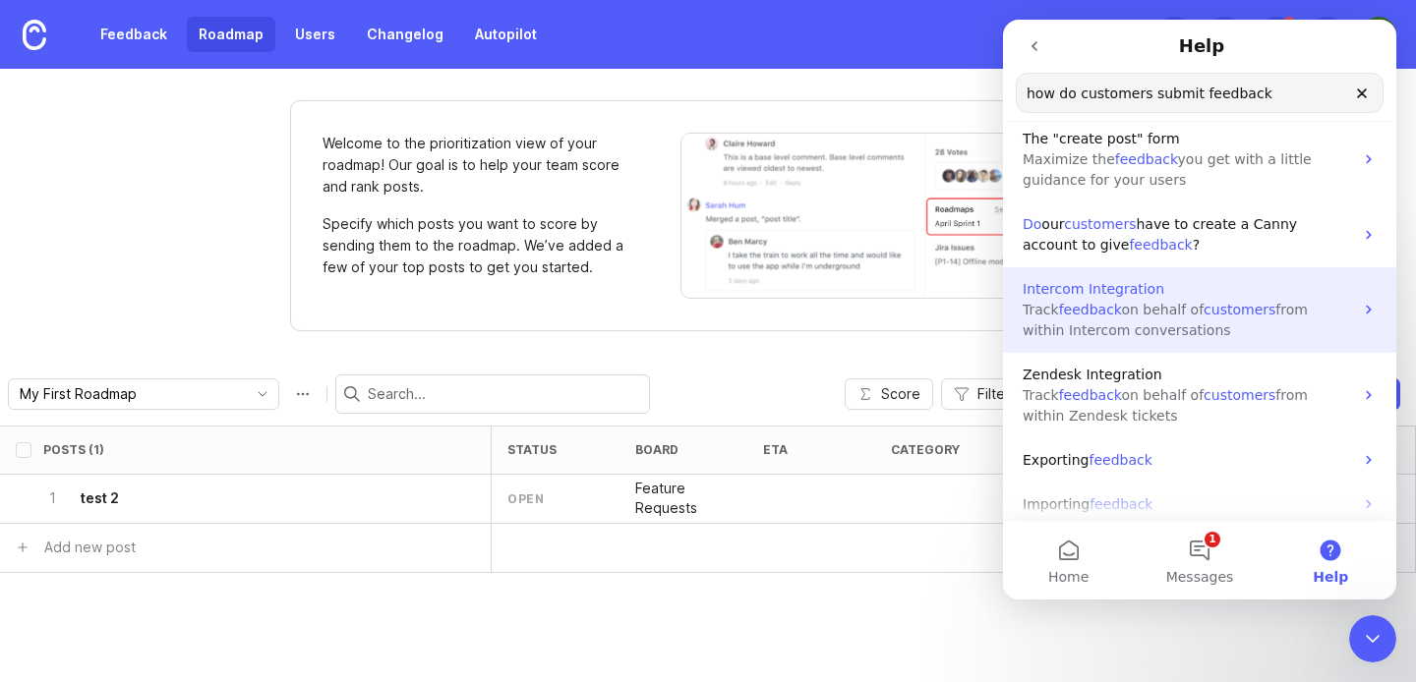
scroll to position [26, 0]
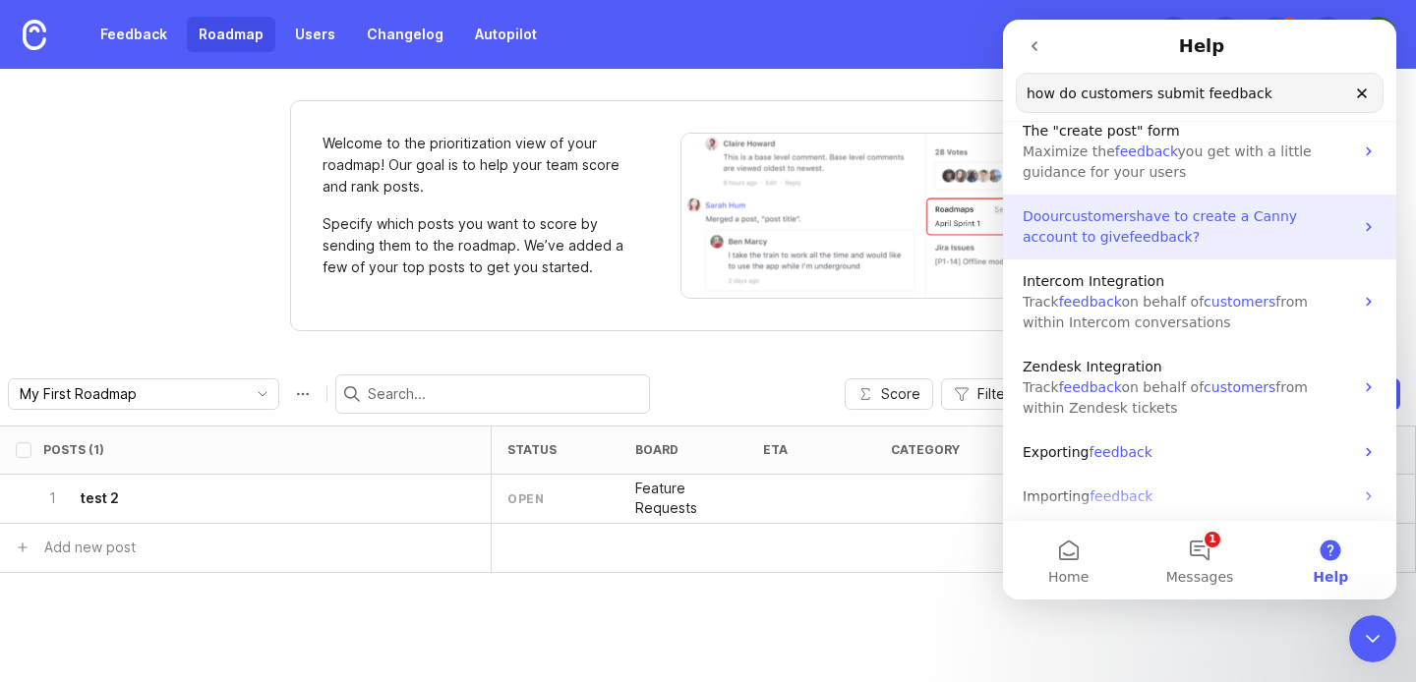
click at [1250, 218] on span "have to create a Canny account to give" at bounding box center [1159, 226] width 274 height 36
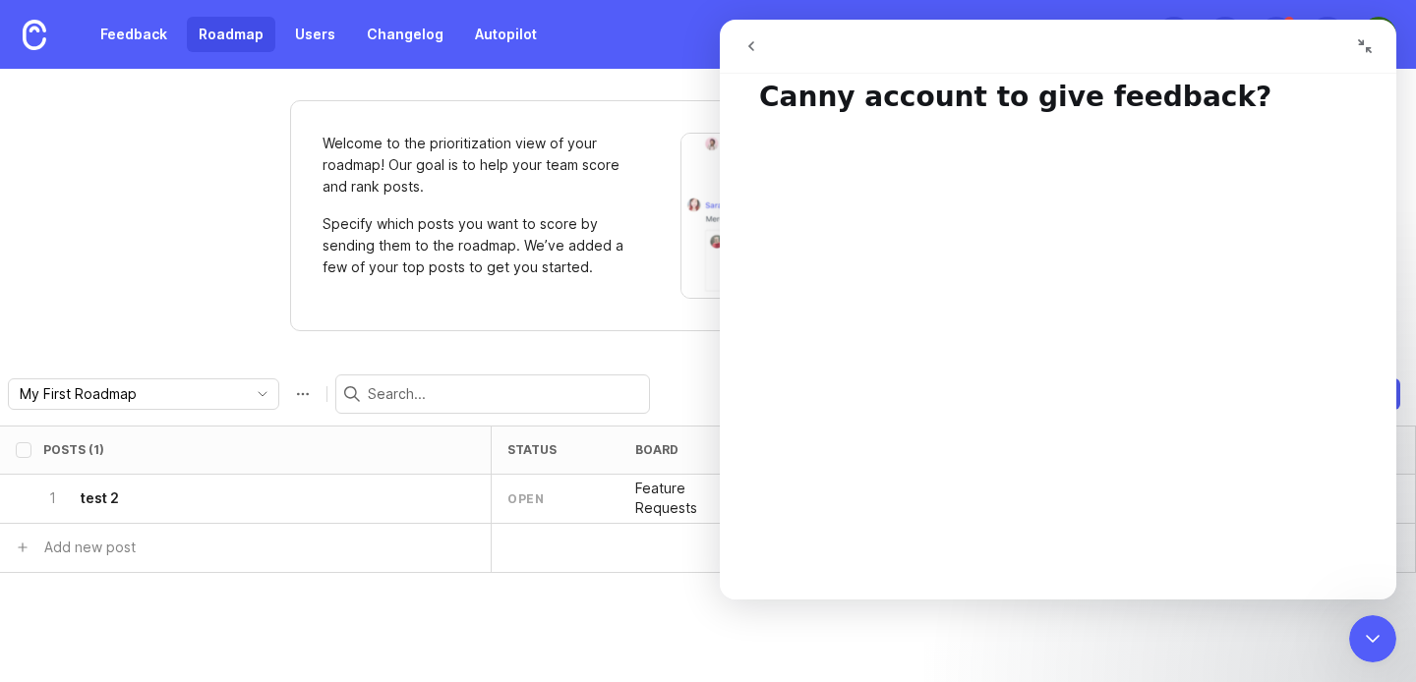
scroll to position [0, 0]
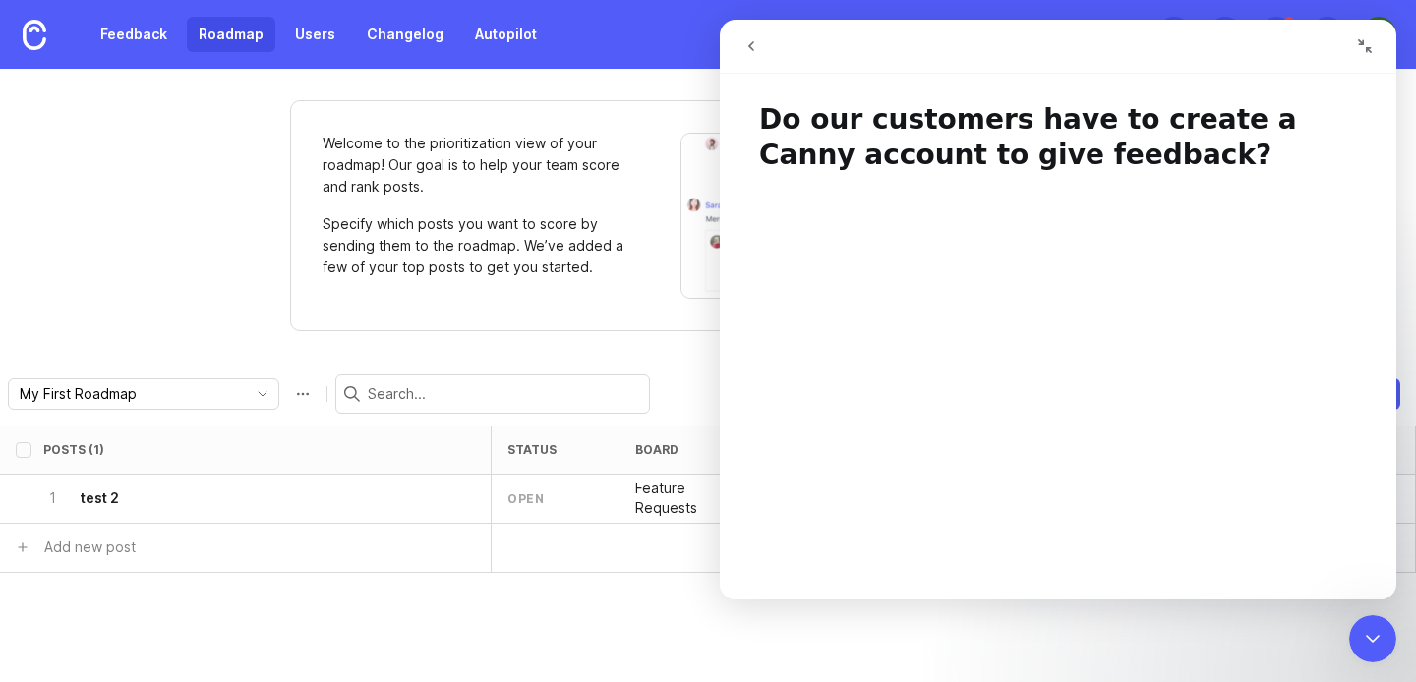
click at [750, 40] on icon "go back" at bounding box center [751, 46] width 16 height 16
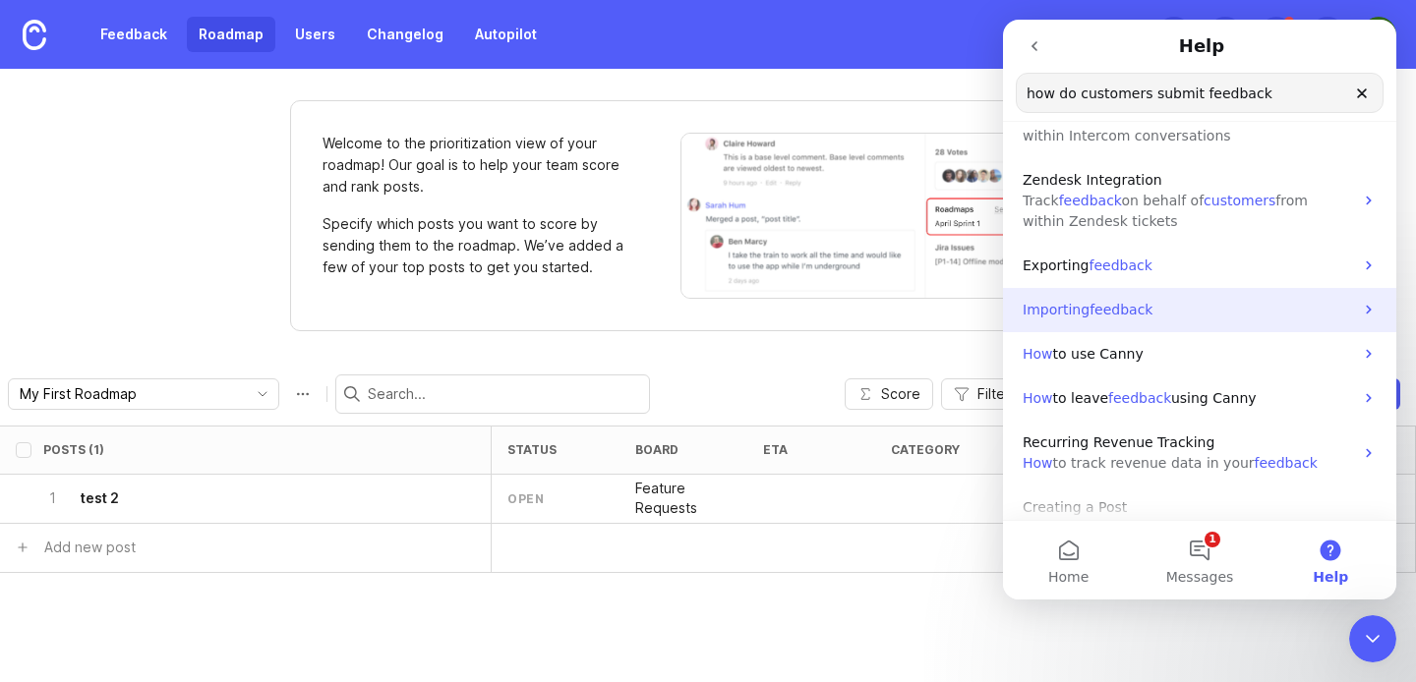
scroll to position [216, 0]
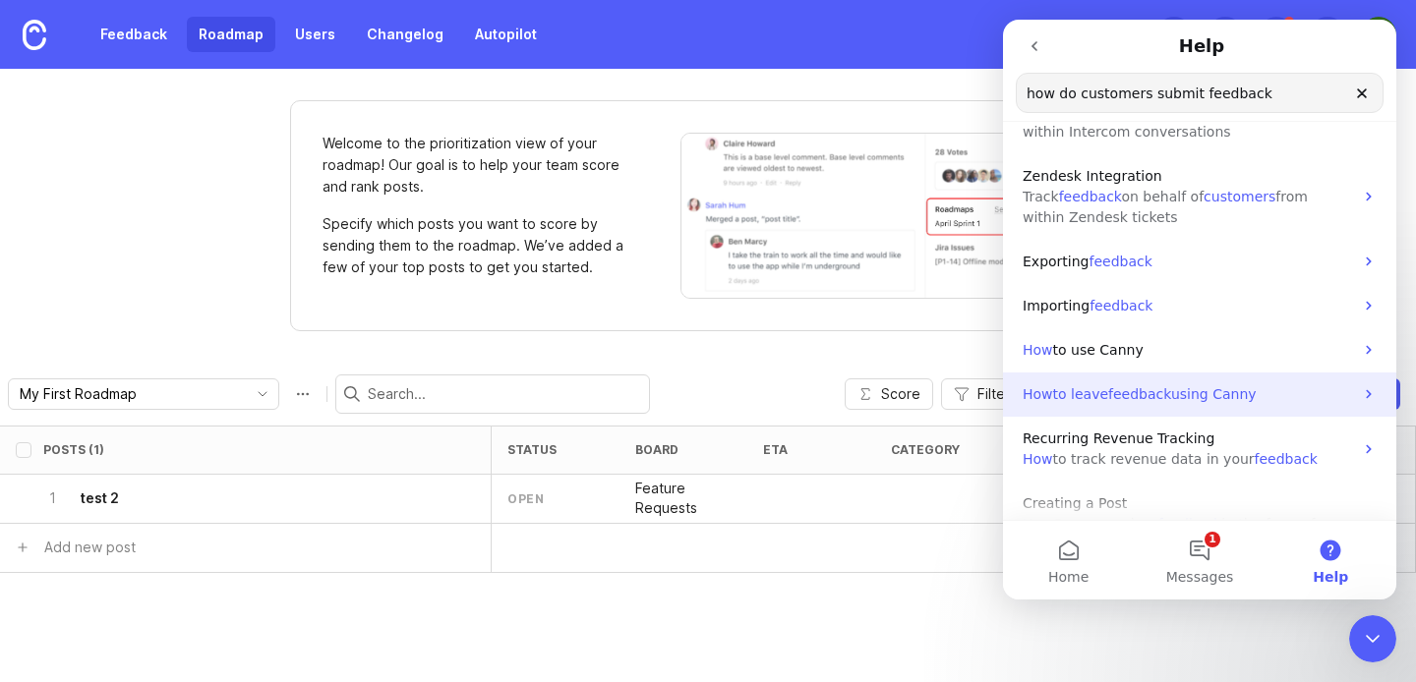
click at [1197, 391] on span "using Canny" at bounding box center [1214, 394] width 86 height 16
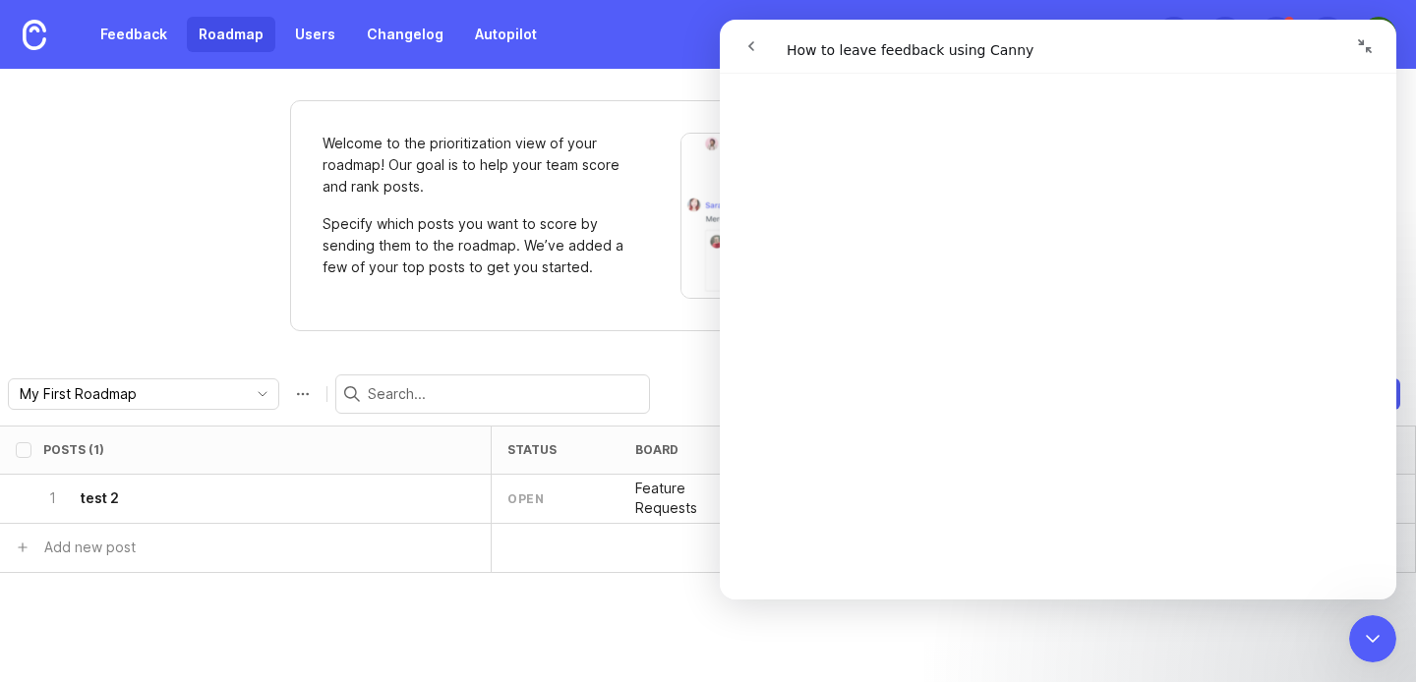
scroll to position [145, 0]
click at [746, 39] on icon "go back" at bounding box center [751, 46] width 16 height 16
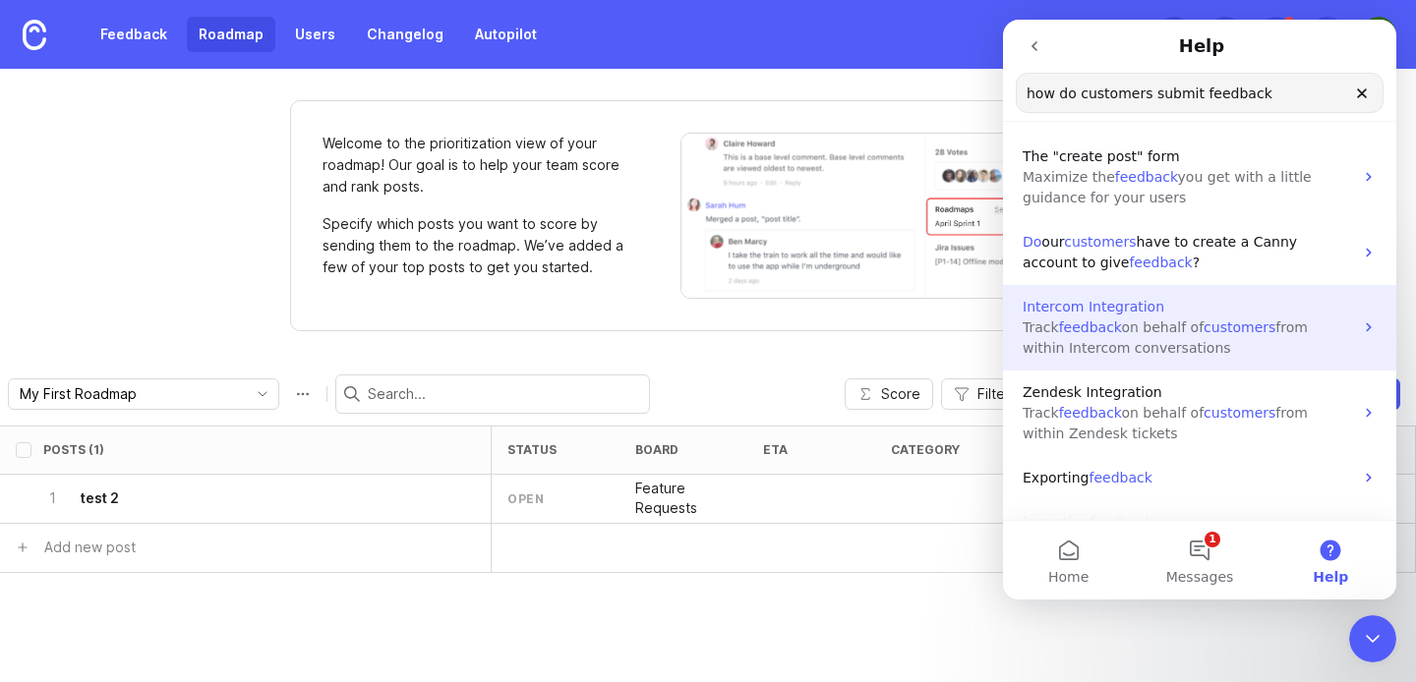
scroll to position [38, 0]
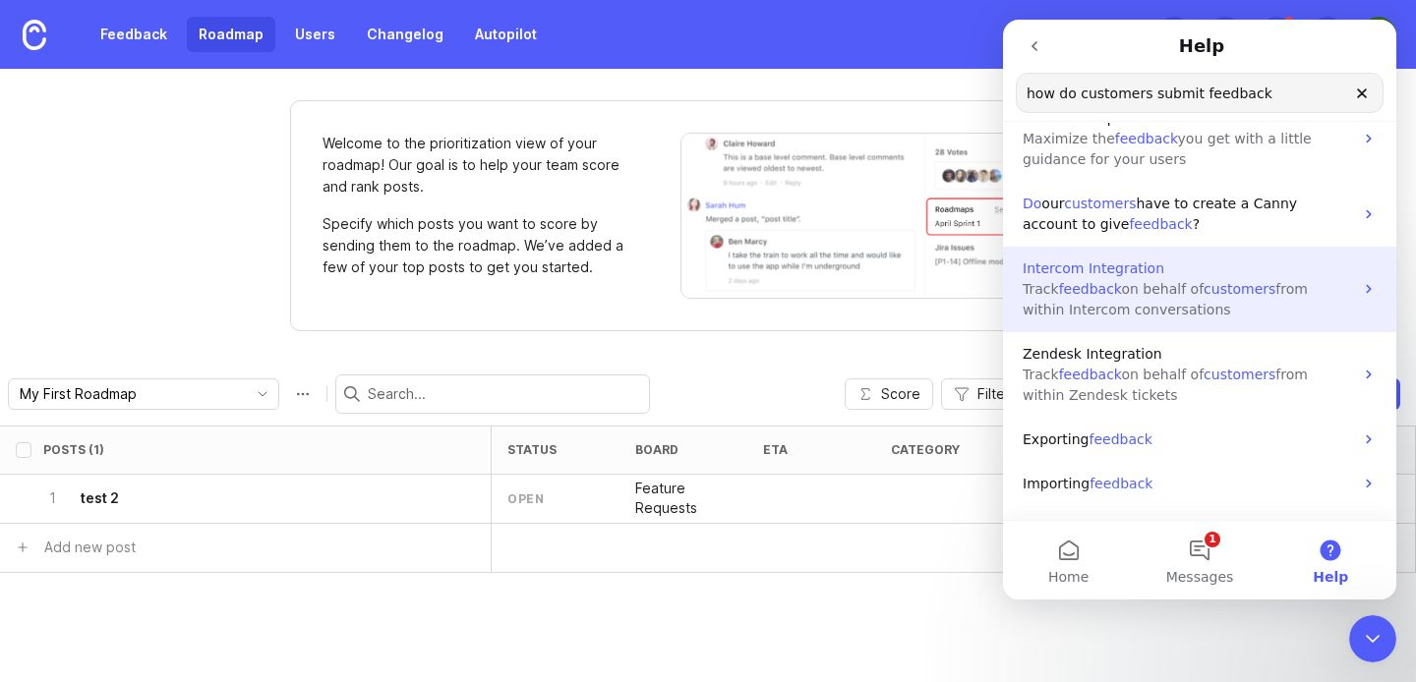
click at [1175, 277] on p "Intercom Integration" at bounding box center [1187, 269] width 330 height 21
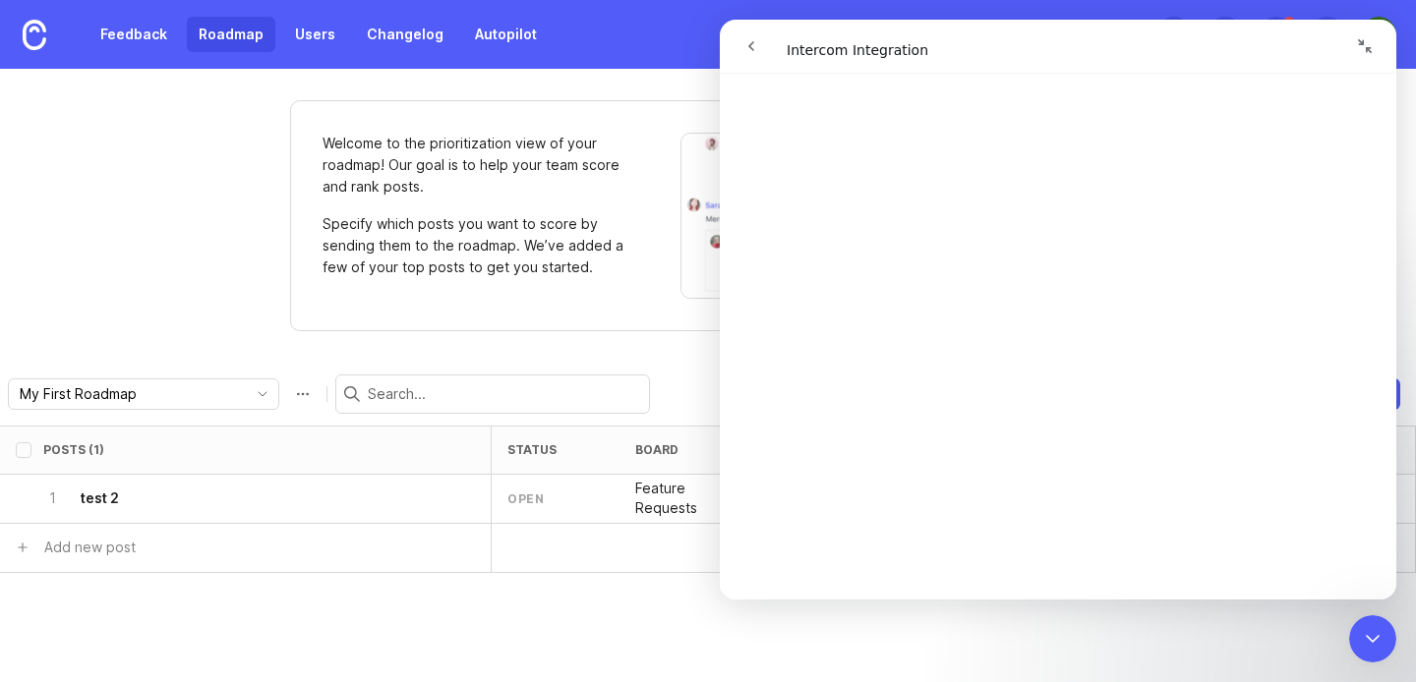
scroll to position [0, 0]
click at [756, 47] on icon "go back" at bounding box center [751, 46] width 16 height 16
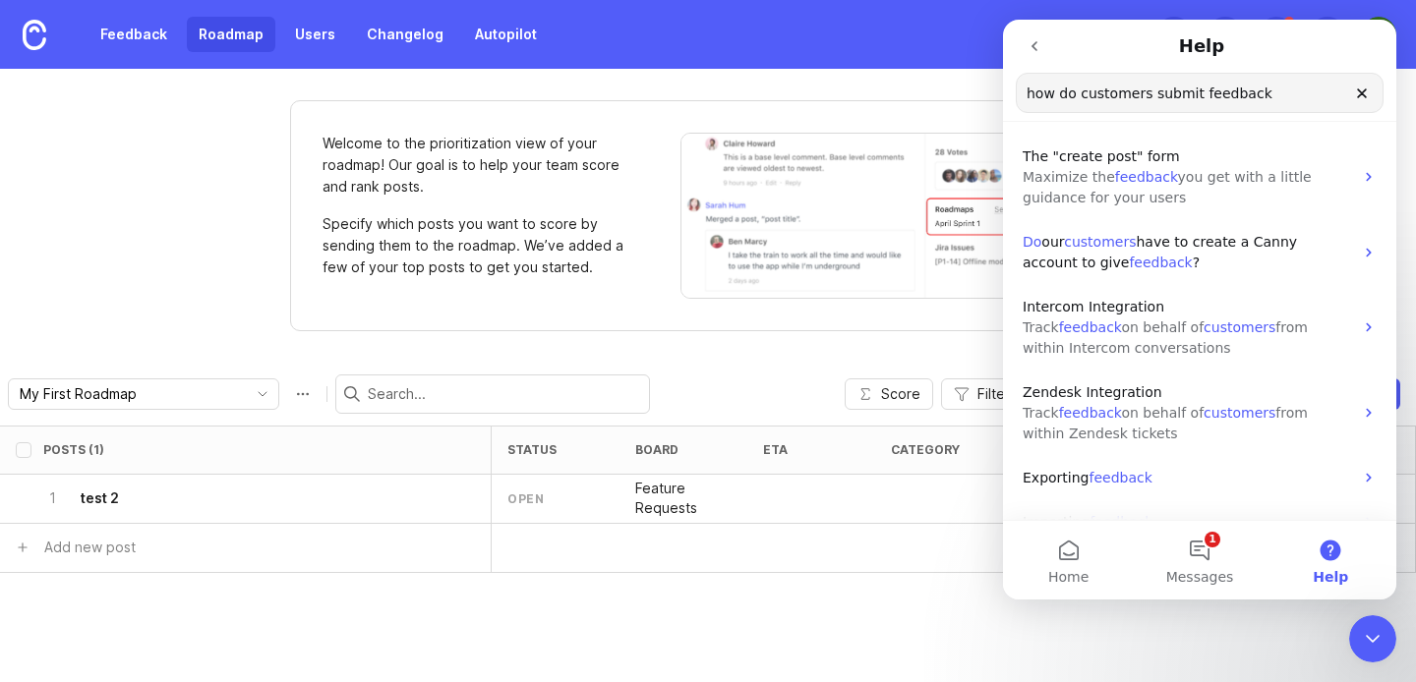
click at [1369, 75] on input "how do customers submit feedback" at bounding box center [1199, 93] width 366 height 38
click at [1365, 93] on icon "Clear" at bounding box center [1362, 94] width 16 height 16
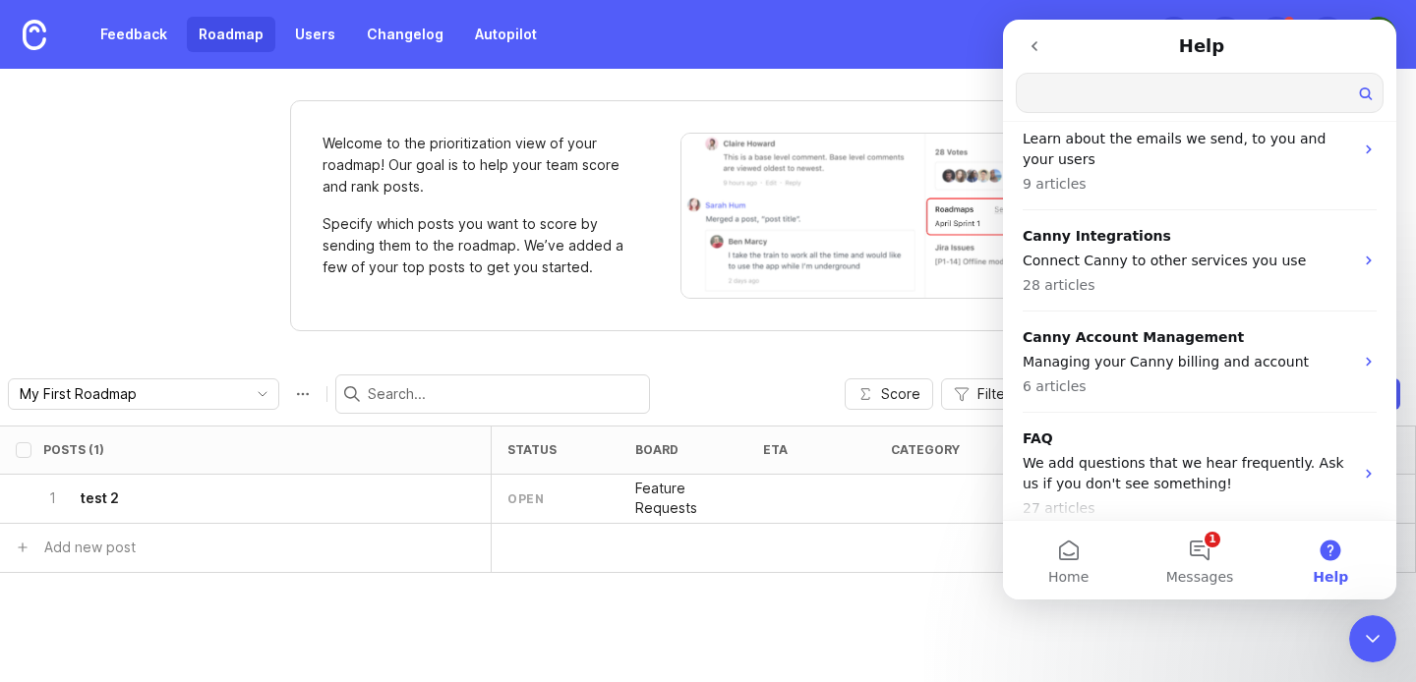
scroll to position [306, 0]
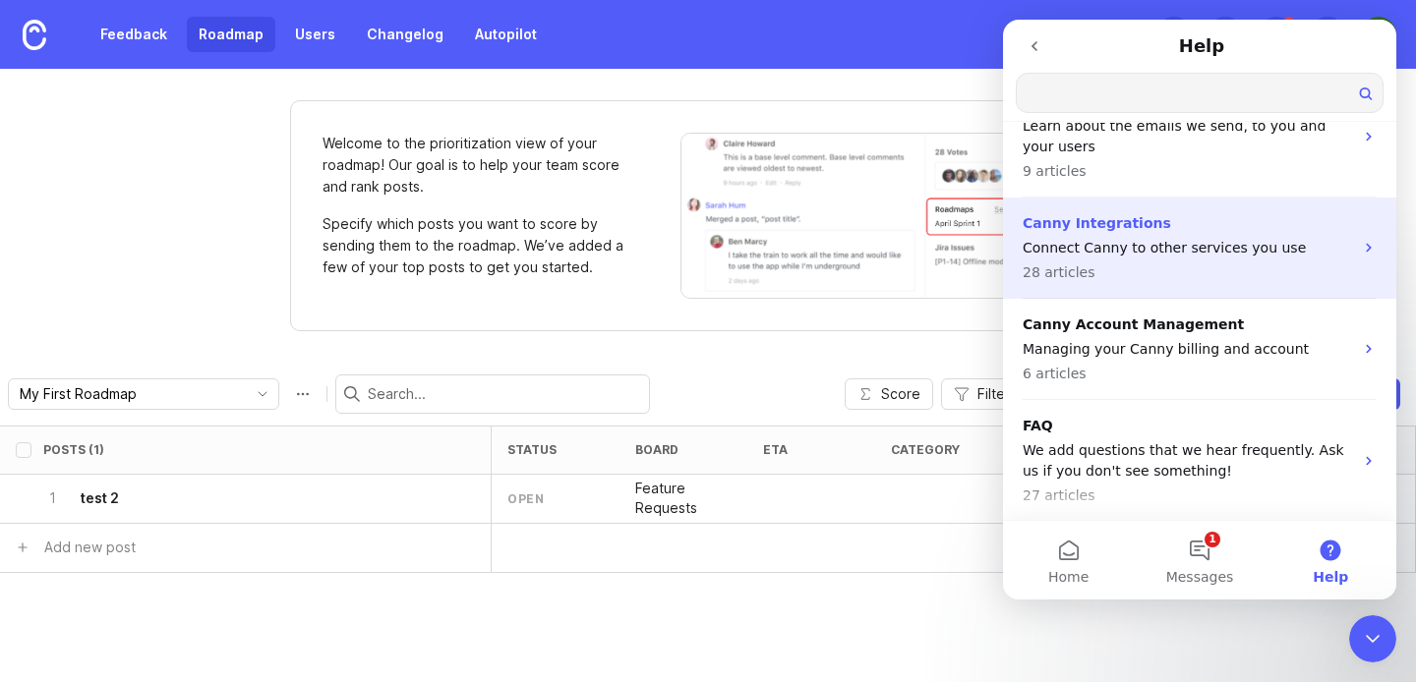
click at [1258, 249] on p "Connect Canny to other services you use" at bounding box center [1187, 248] width 330 height 21
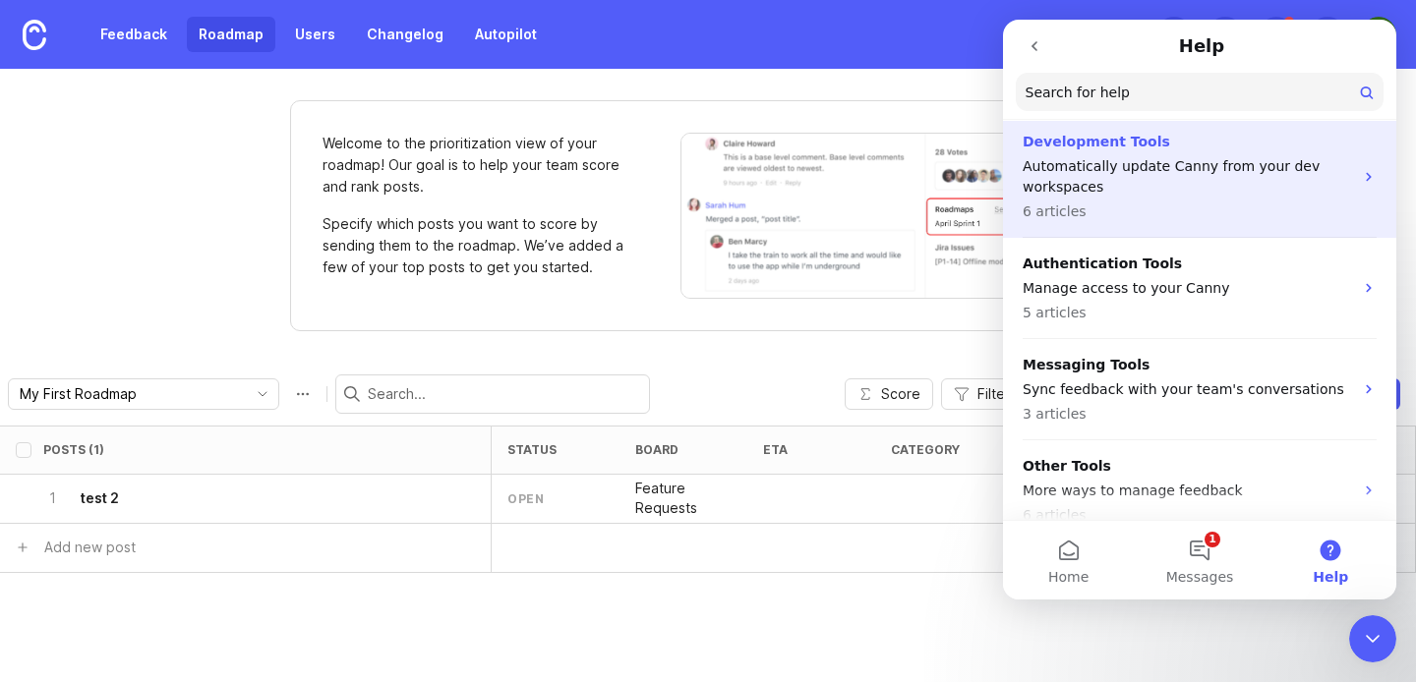
scroll to position [281, 0]
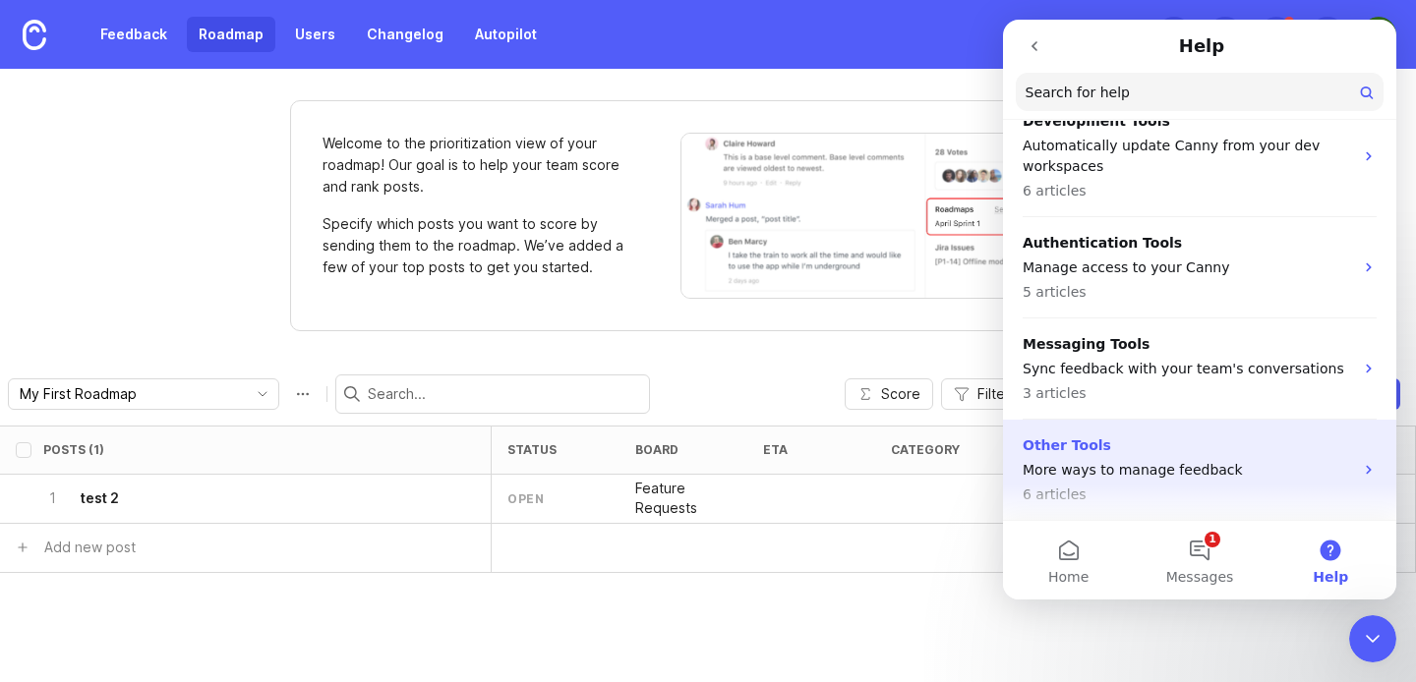
click at [1139, 444] on p "Other Tools" at bounding box center [1187, 446] width 330 height 21
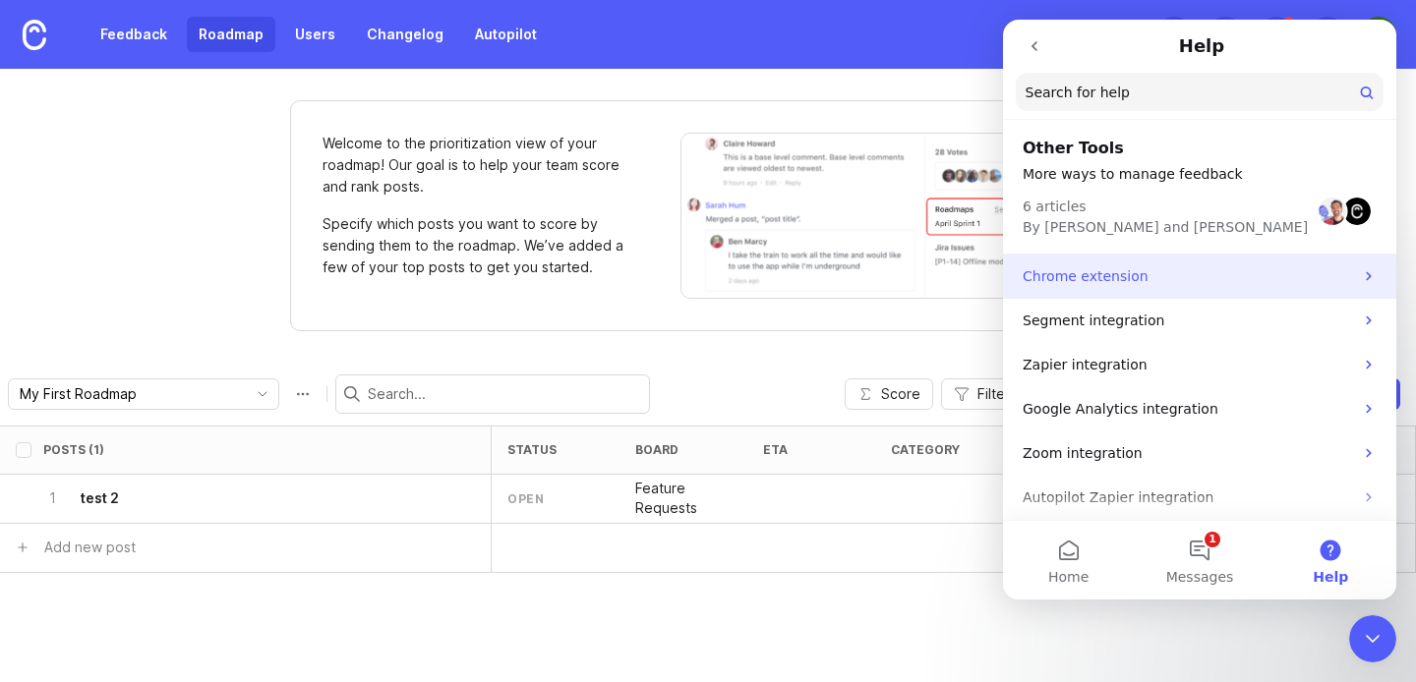
scroll to position [7, 0]
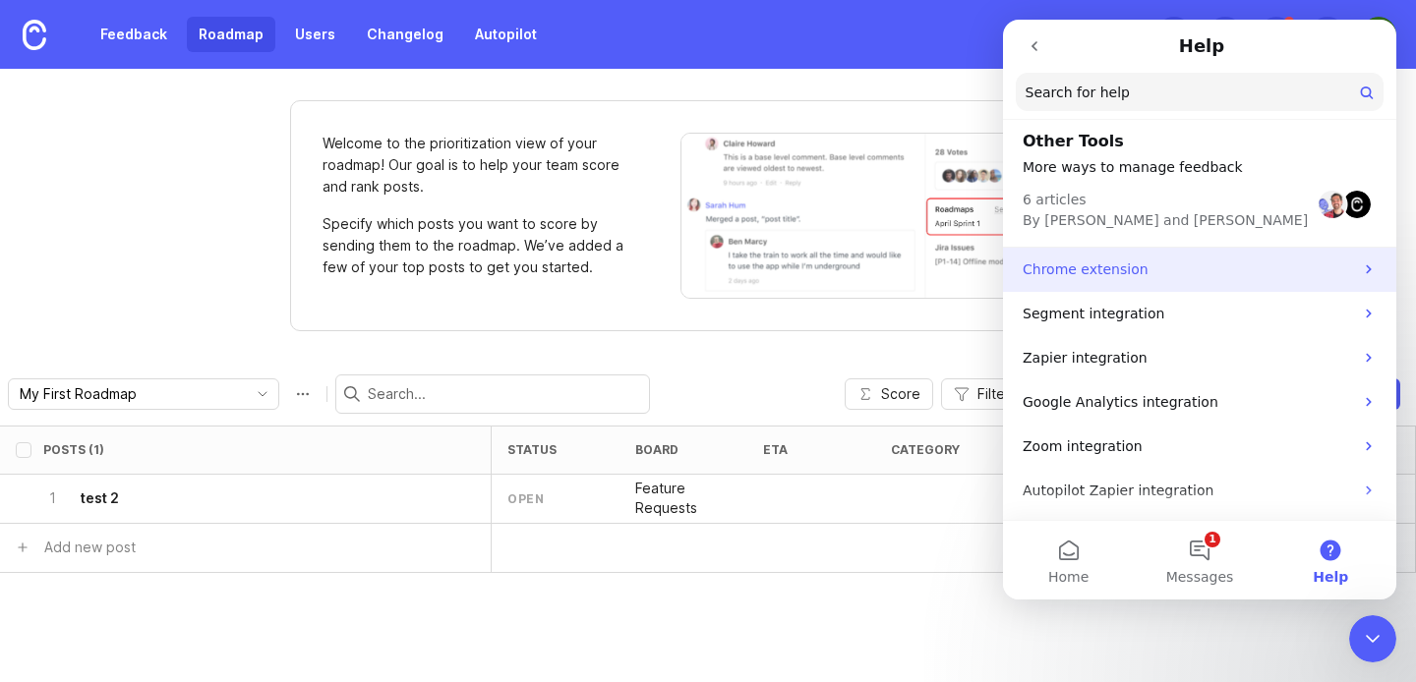
click at [1173, 277] on p "Chrome extension" at bounding box center [1187, 270] width 330 height 21
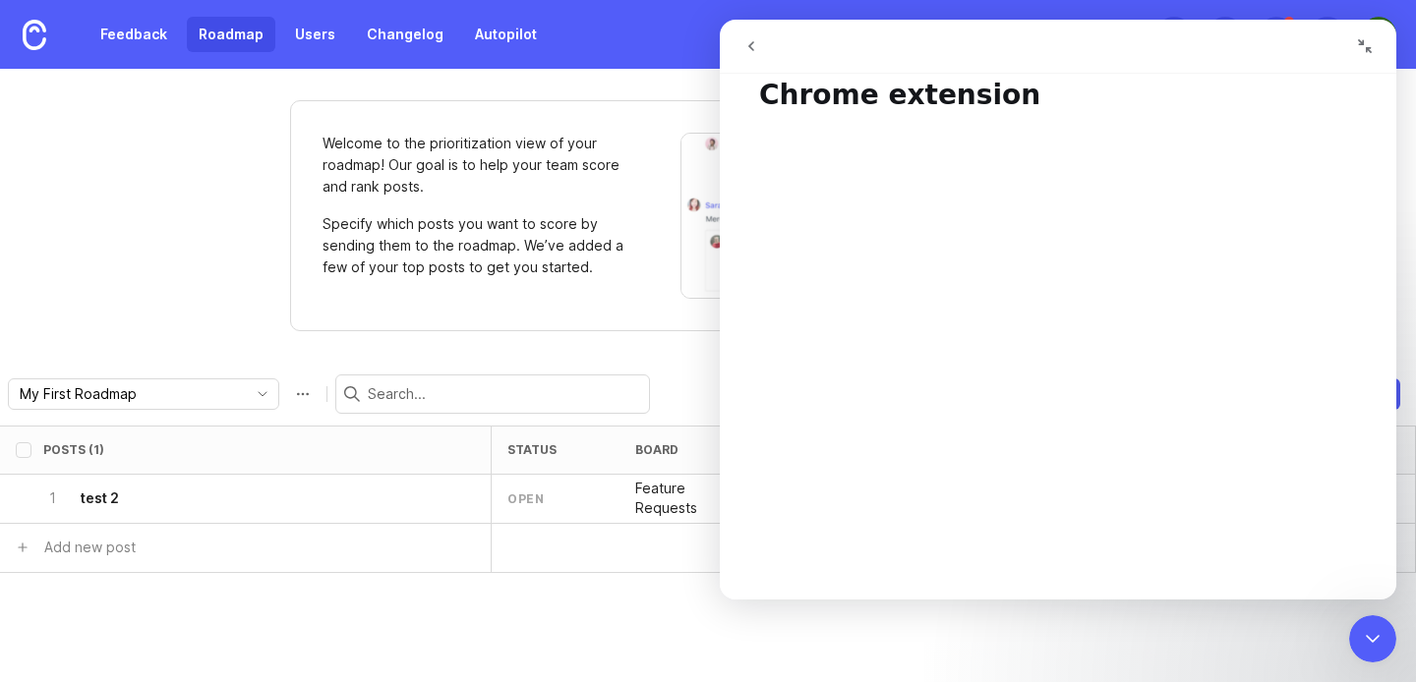
scroll to position [40, 0]
click at [750, 46] on icon "go back" at bounding box center [751, 46] width 6 height 10
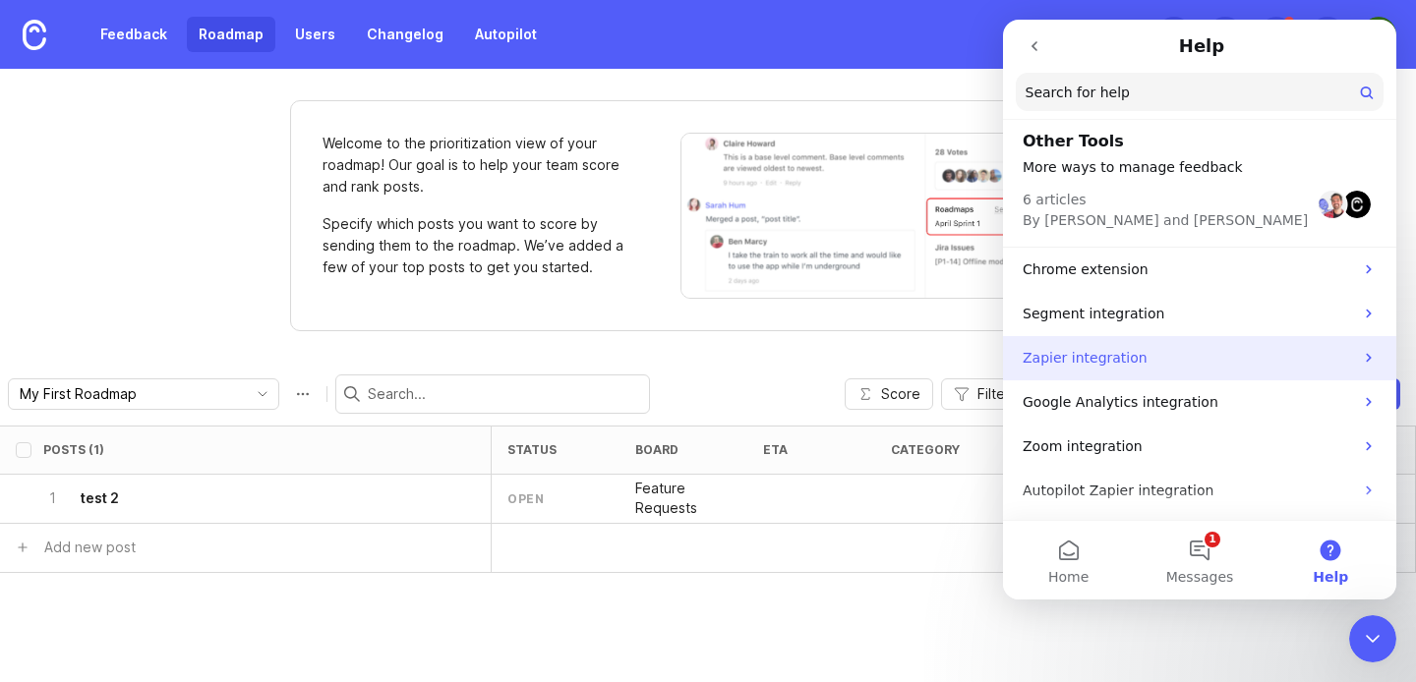
scroll to position [0, 0]
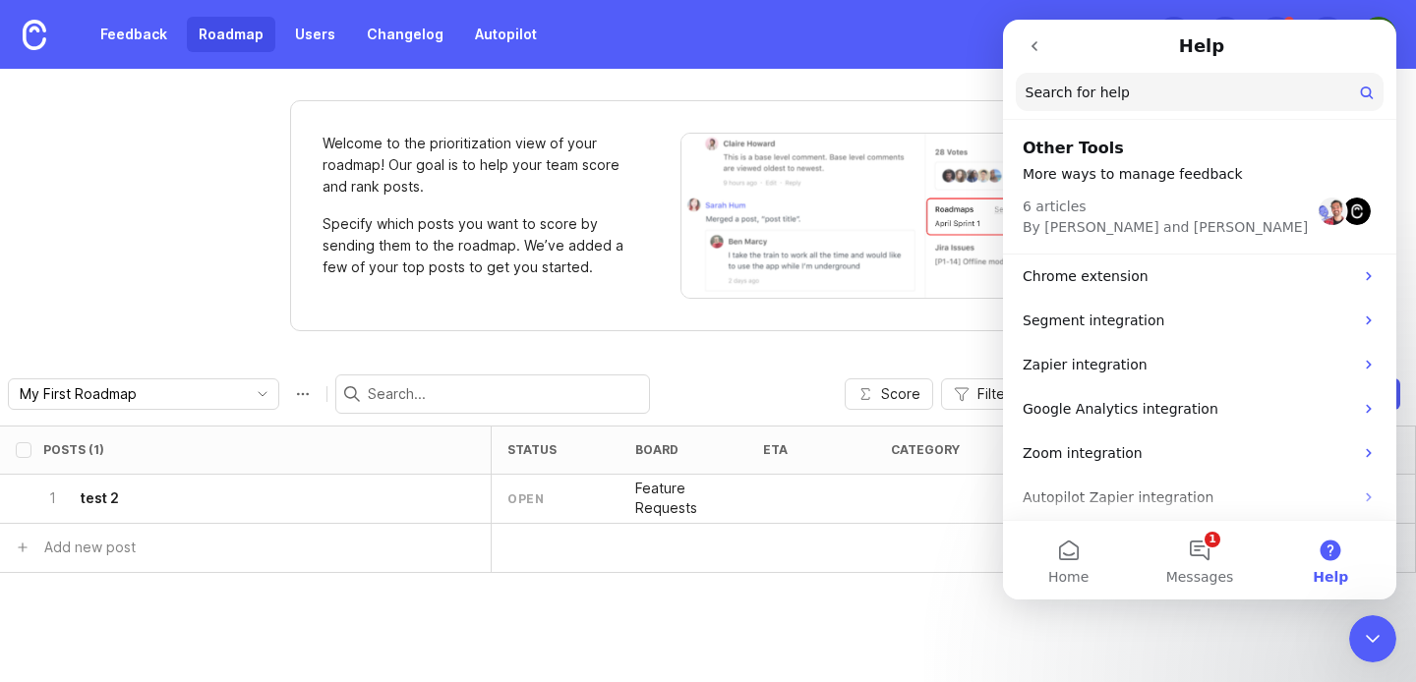
click at [1032, 58] on button "go back" at bounding box center [1034, 46] width 37 height 37
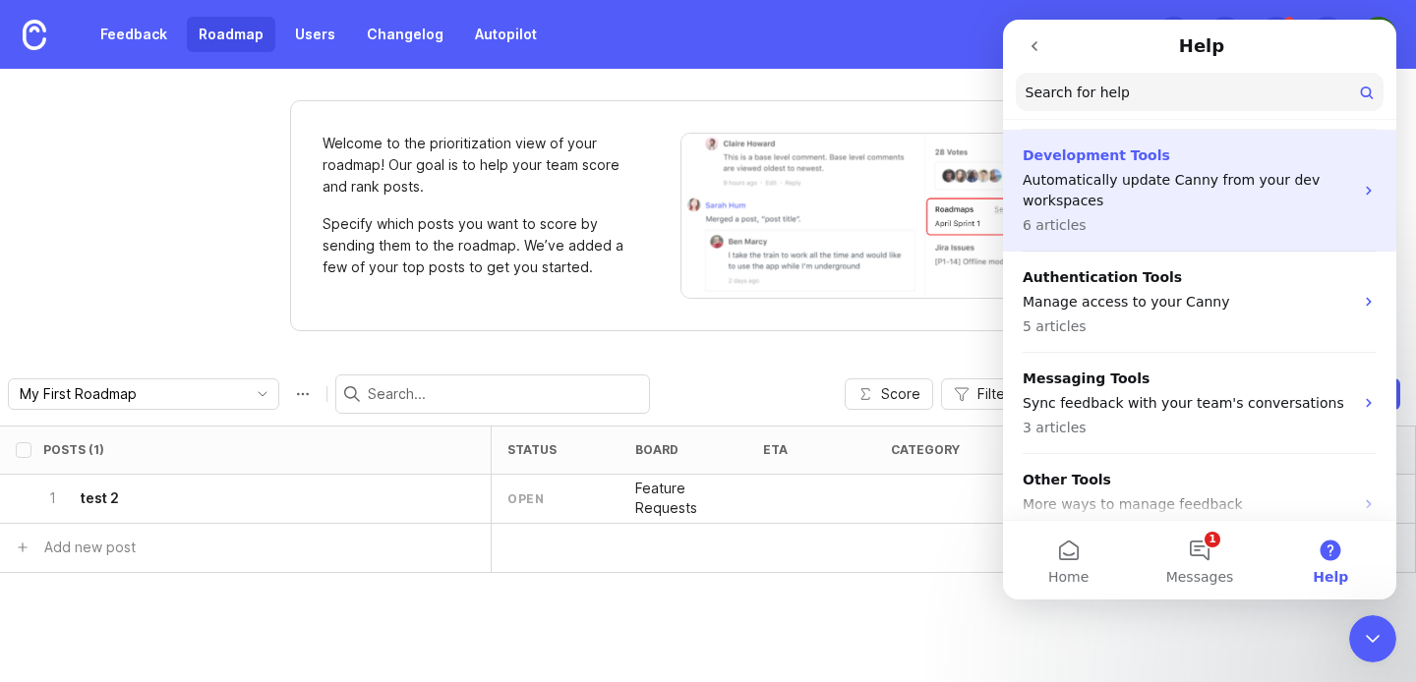
scroll to position [281, 0]
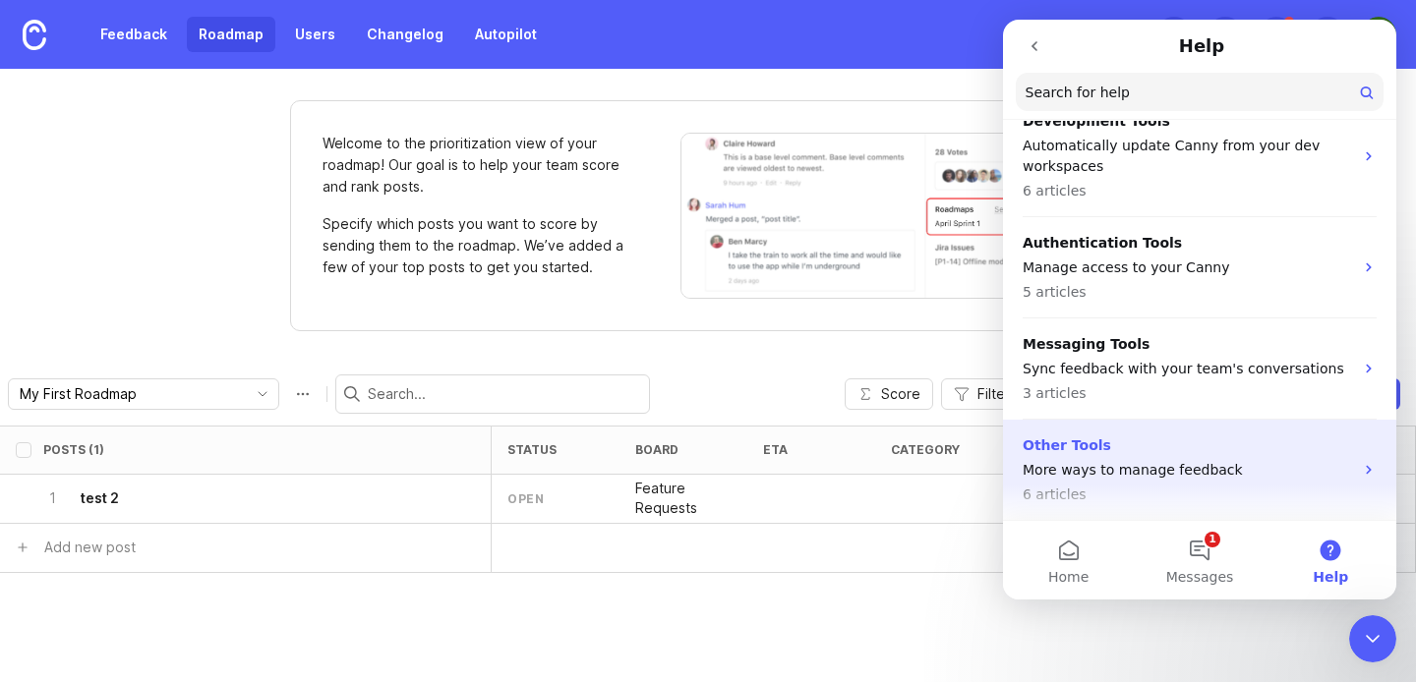
click at [1285, 448] on p "Other Tools" at bounding box center [1187, 446] width 330 height 21
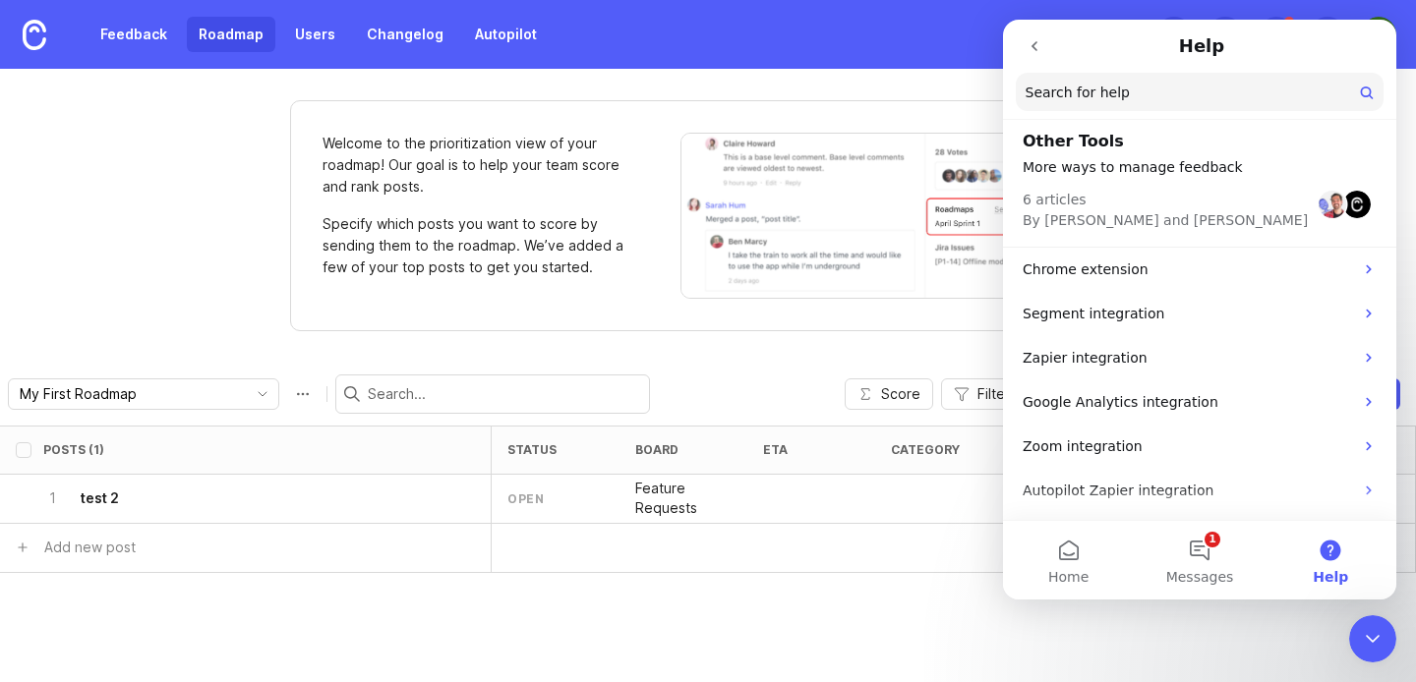
scroll to position [0, 0]
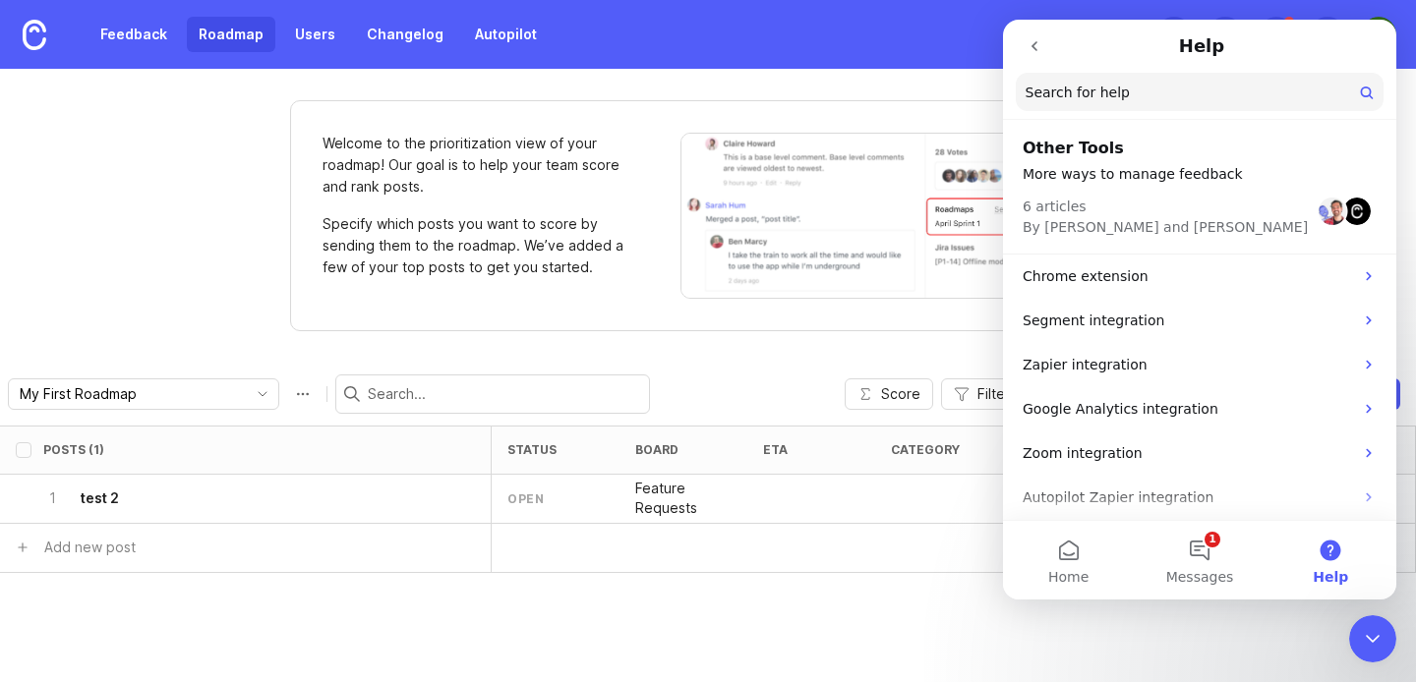
click at [1035, 57] on button "go back" at bounding box center [1034, 46] width 37 height 37
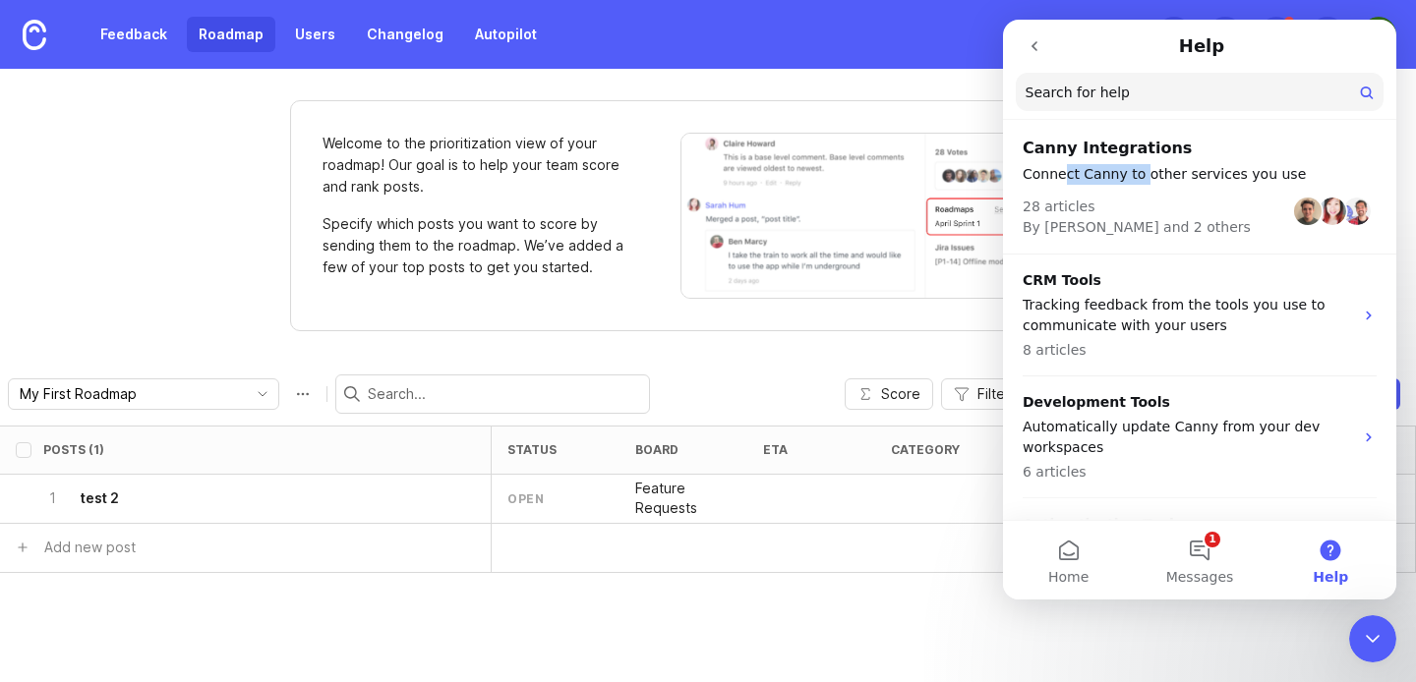
drag, startPoint x: 1065, startPoint y: 181, endPoint x: 1195, endPoint y: 181, distance: 130.7
click at [1194, 181] on p "Connect Canny to other services you use" at bounding box center [1199, 174] width 354 height 21
click at [1195, 181] on p "Connect Canny to other services you use" at bounding box center [1199, 174] width 354 height 21
click at [207, 210] on div "Welcome to the prioritization view of your roadmap! Our goal is to help your te…" at bounding box center [708, 375] width 1416 height 613
click at [1337, 637] on div "Posts (1) status board eta category tags owner Impact Votes Impact2 Effort Scor…" at bounding box center [708, 554] width 1416 height 257
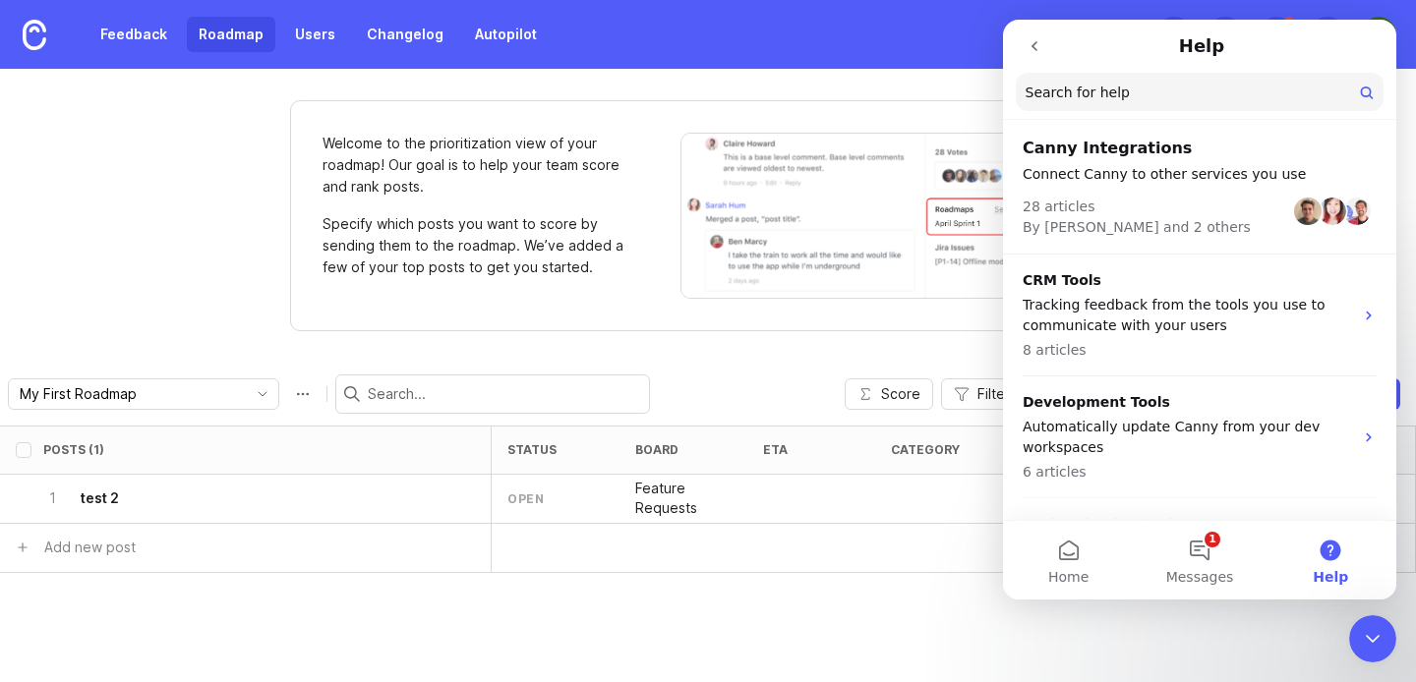
click at [1360, 637] on div "Close Intercom Messenger" at bounding box center [1372, 638] width 47 height 47
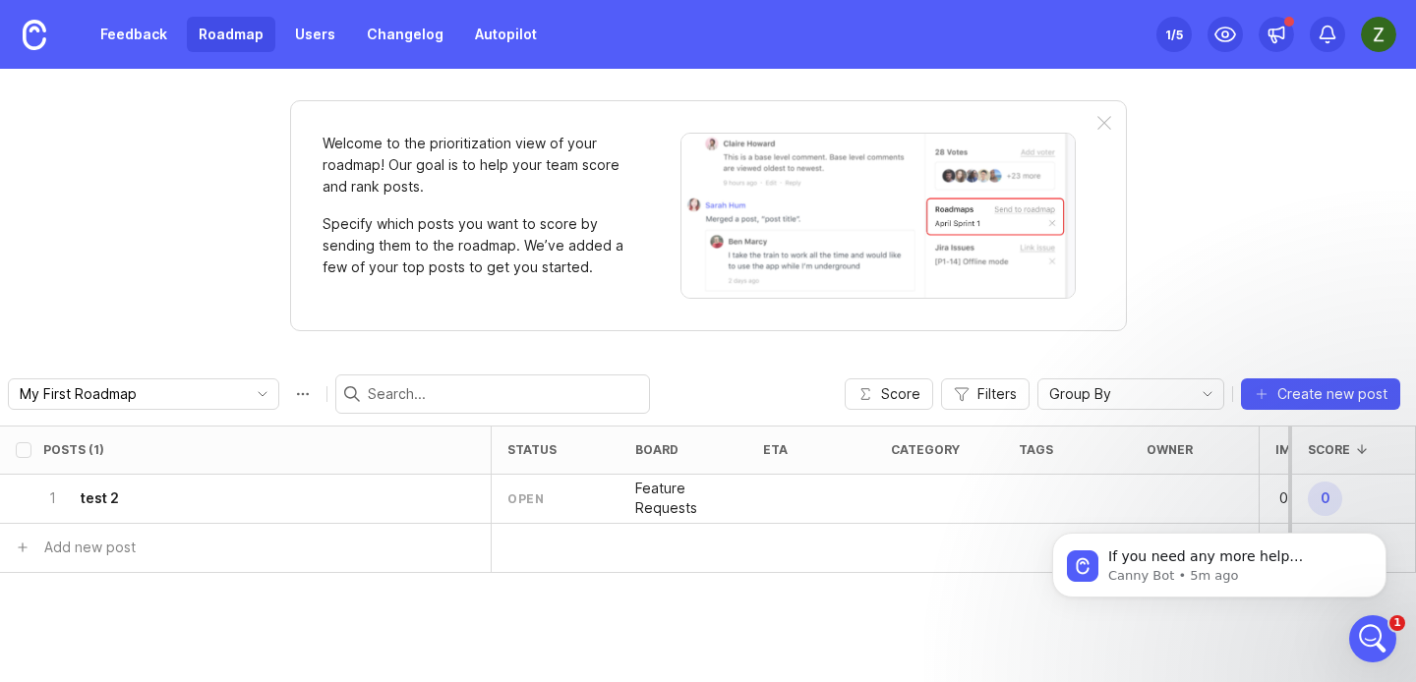
click html "If you need any more help understanding tracked users or anything else, I'm her…"
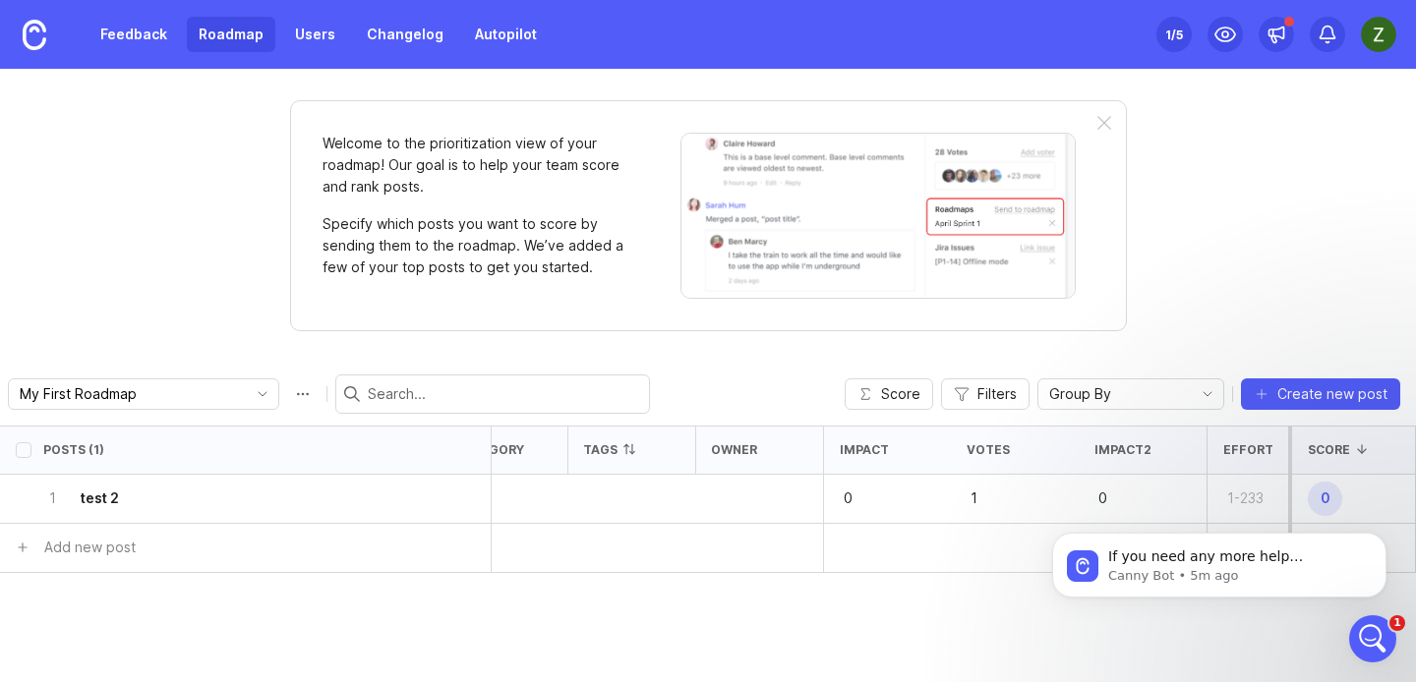
scroll to position [0, 482]
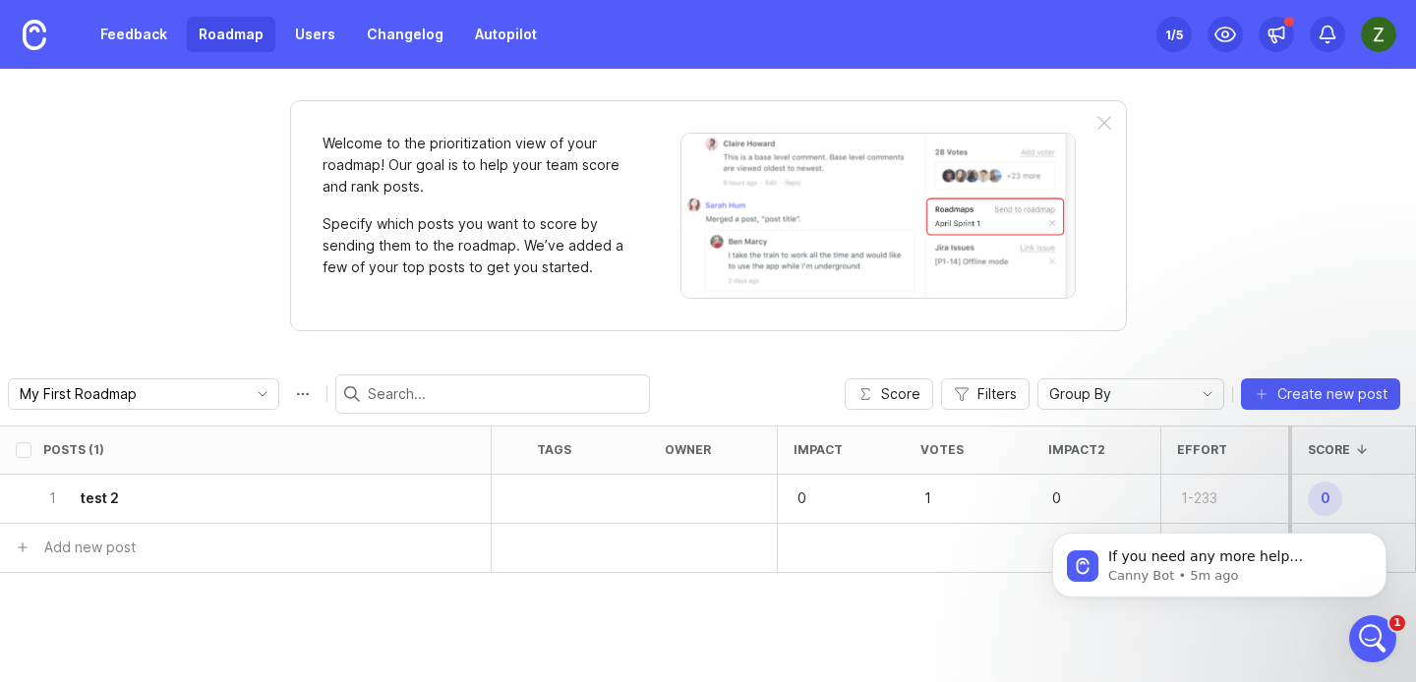
click at [1201, 502] on div "If you need any more help understanding tracked users or anything else, I'm her…" at bounding box center [1219, 475] width 362 height 246
click at [1176, 497] on div "If you need any more help understanding tracked users or anything else, I'm her…" at bounding box center [1219, 475] width 362 height 246
click at [1387, 540] on button "Dismiss notification" at bounding box center [1380, 539] width 26 height 26
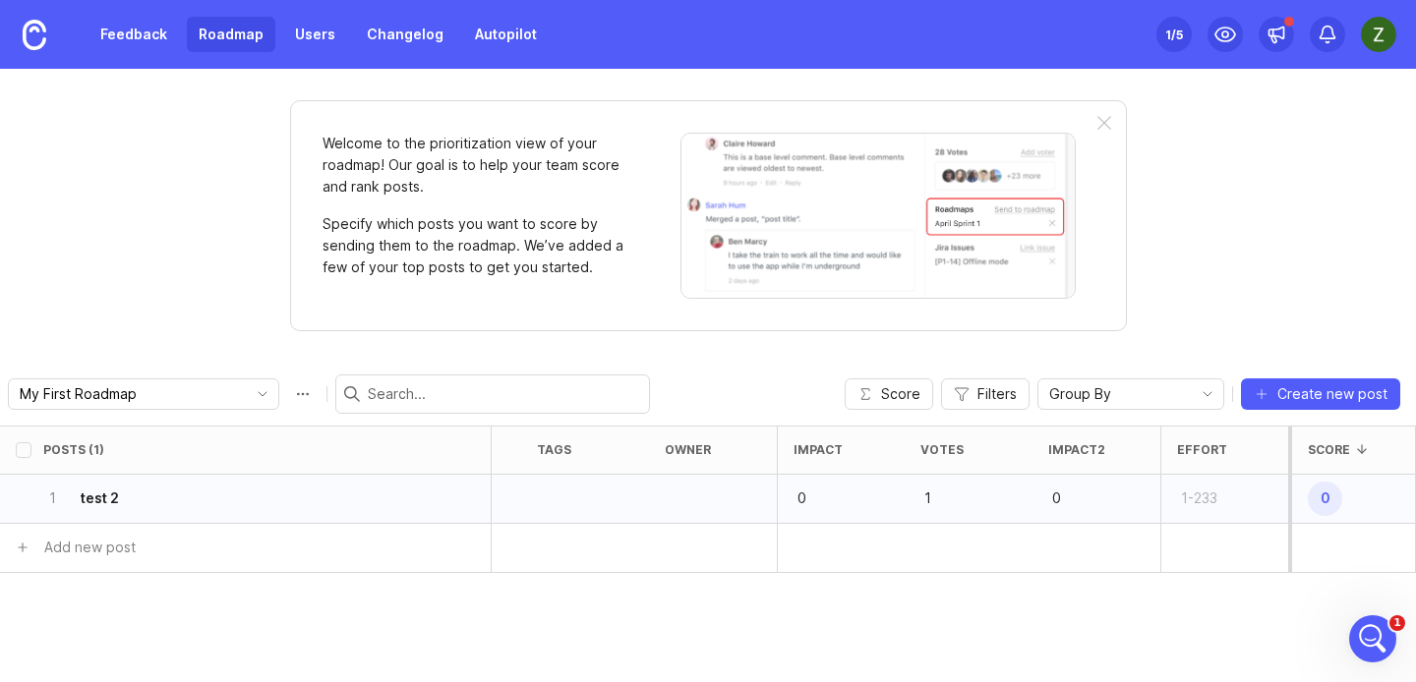
click at [1242, 487] on div "1-233" at bounding box center [1224, 499] width 128 height 49
click at [1207, 518] on div "1-233" at bounding box center [1224, 499] width 128 height 49
click at [296, 39] on link "Users" at bounding box center [315, 34] width 64 height 35
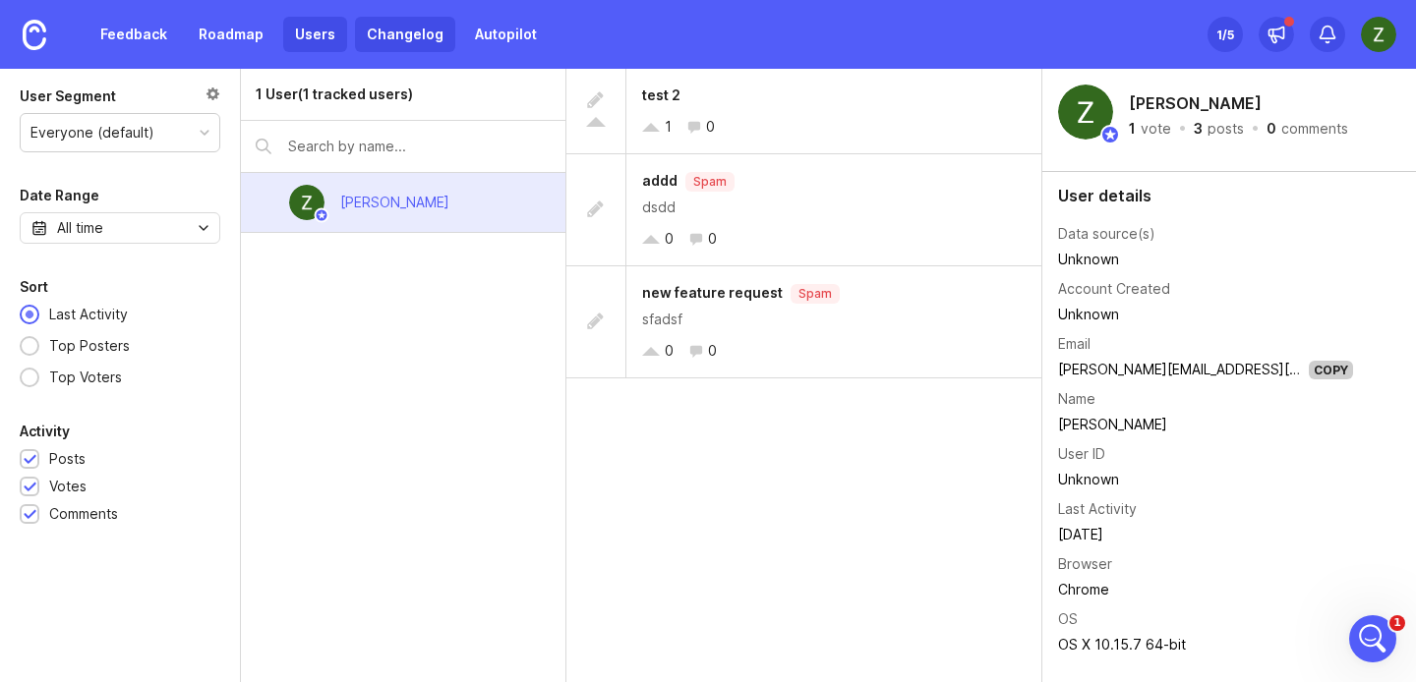
click at [433, 46] on link "Changelog" at bounding box center [405, 34] width 100 height 35
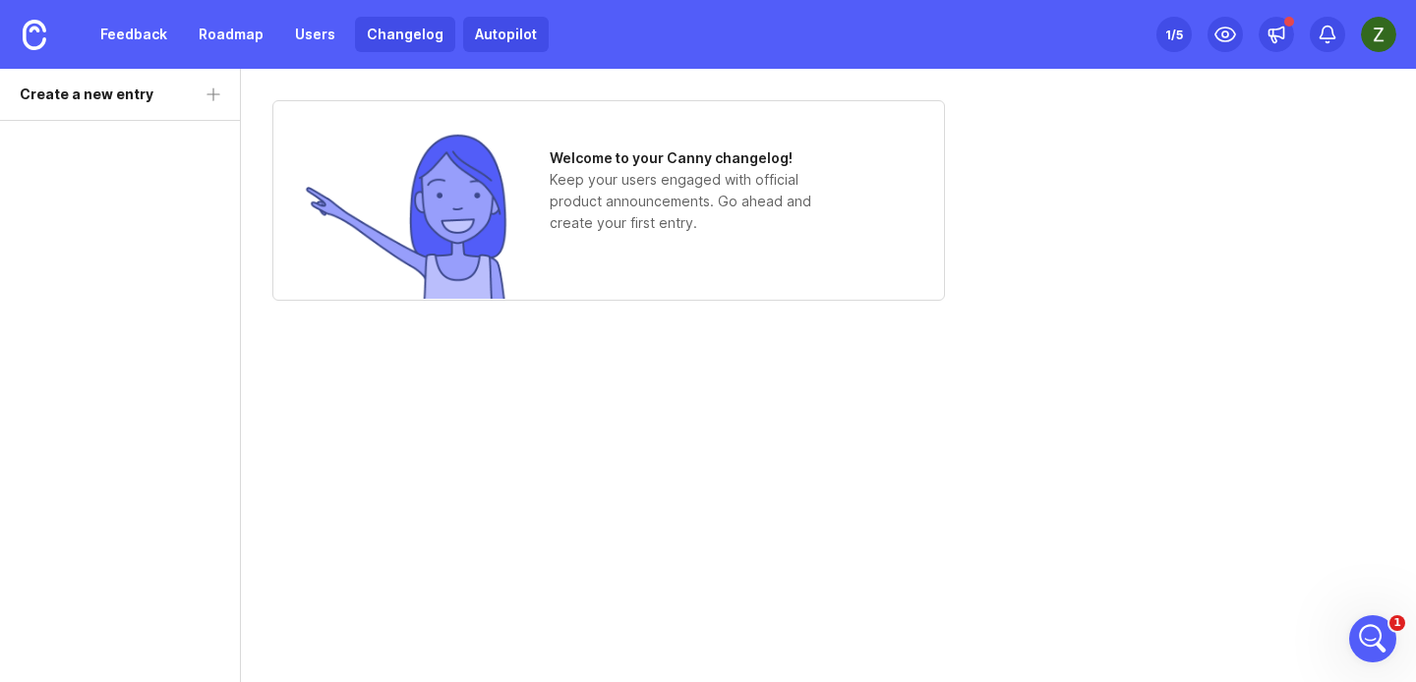
click at [527, 46] on link "Autopilot" at bounding box center [506, 34] width 86 height 35
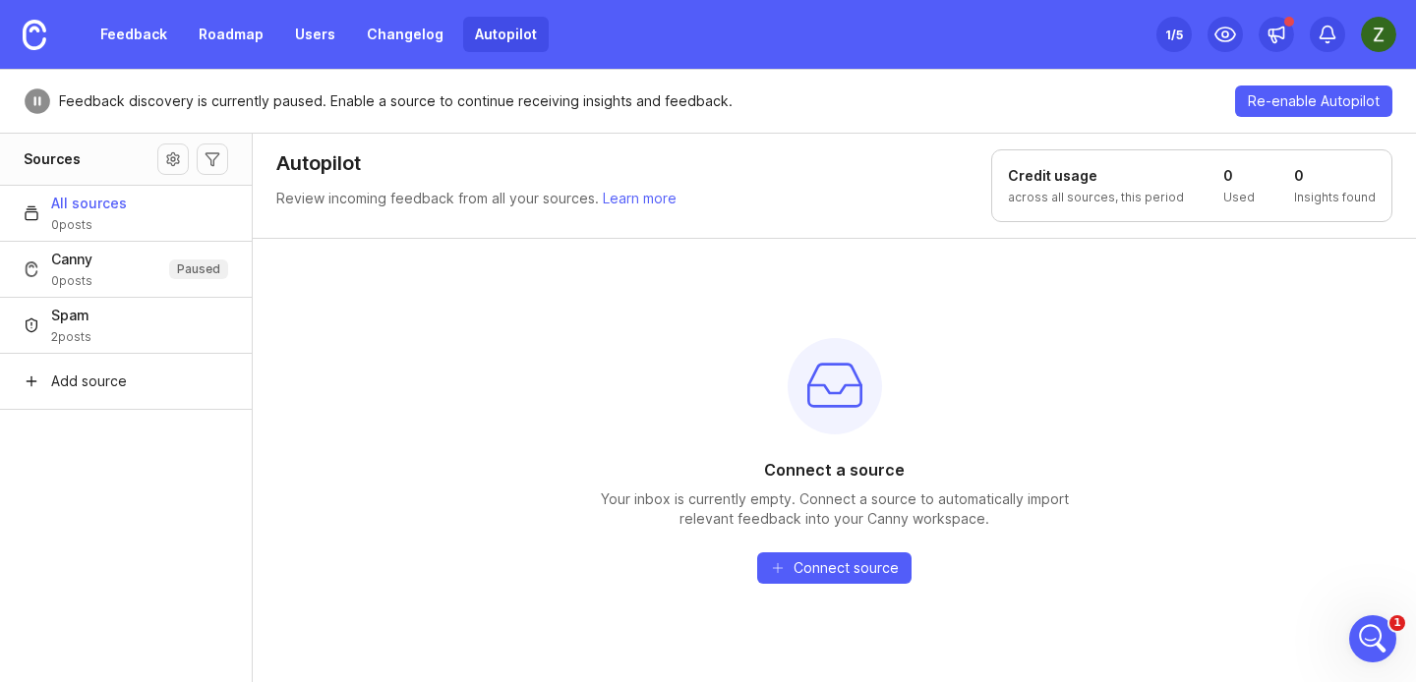
click at [145, 56] on div "Feedback Roadmap Users Changelog Autopilot" at bounding box center [274, 34] width 549 height 69
click at [152, 41] on link "Feedback" at bounding box center [133, 34] width 90 height 35
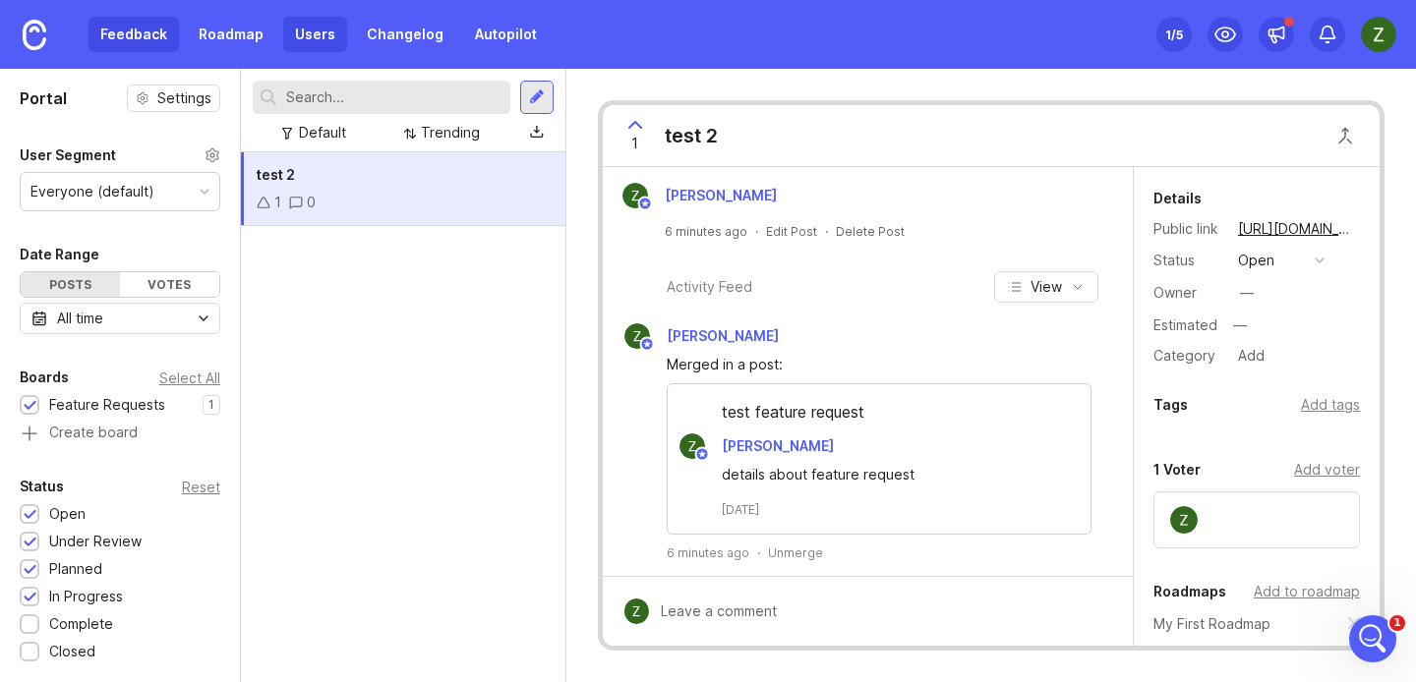
click at [292, 28] on link "Users" at bounding box center [315, 34] width 64 height 35
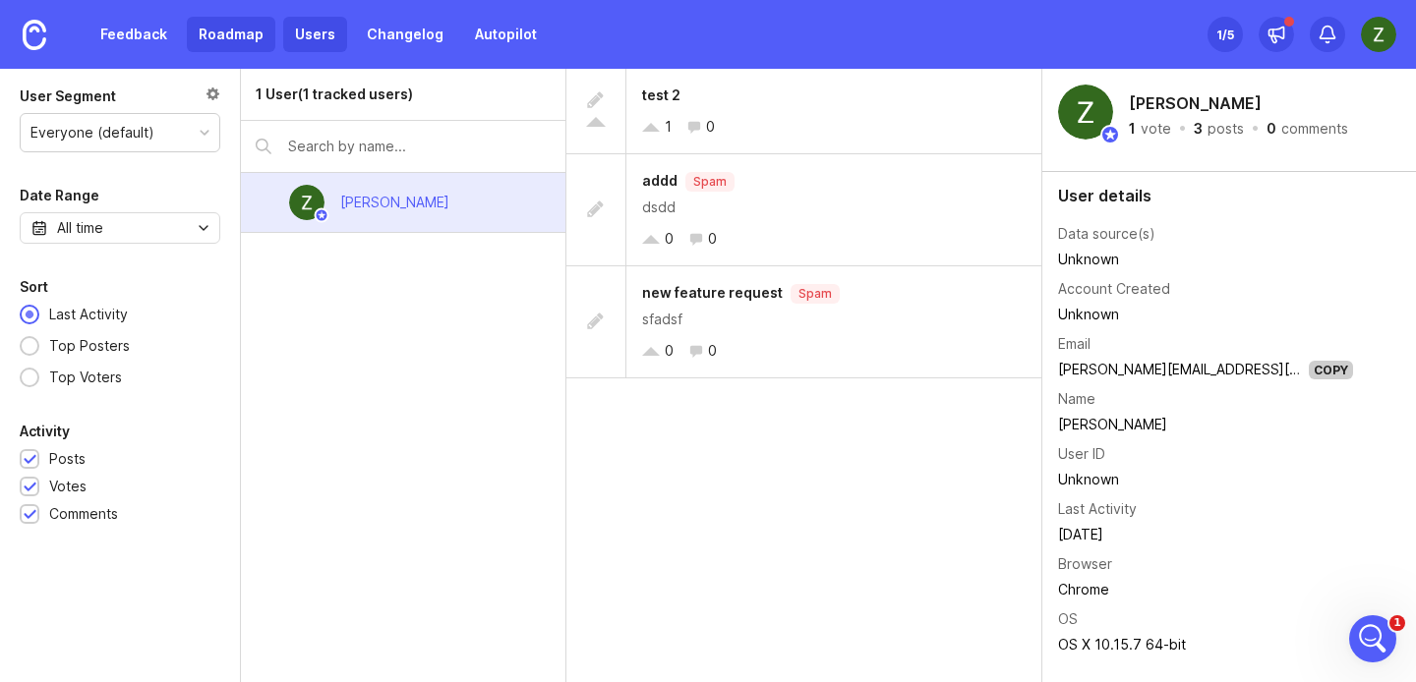
click at [223, 29] on link "Roadmap" at bounding box center [231, 34] width 88 height 35
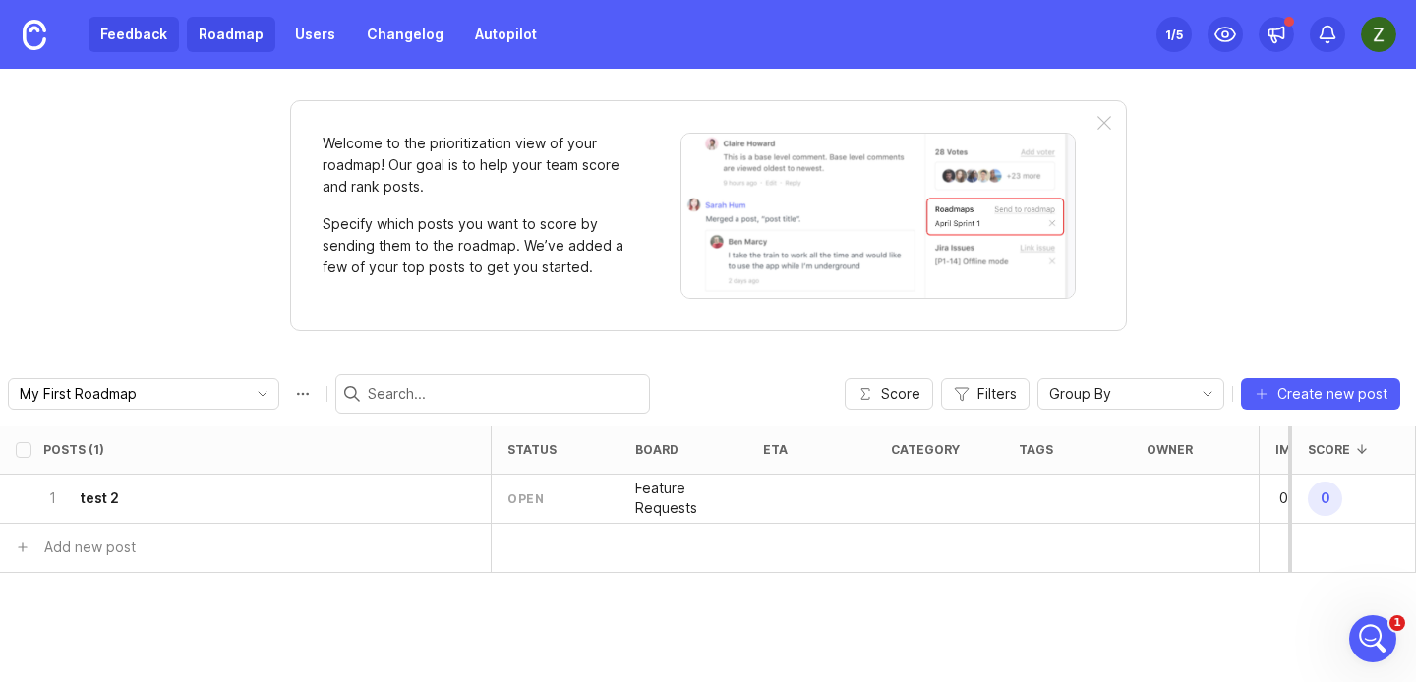
click at [157, 27] on link "Feedback" at bounding box center [133, 34] width 90 height 35
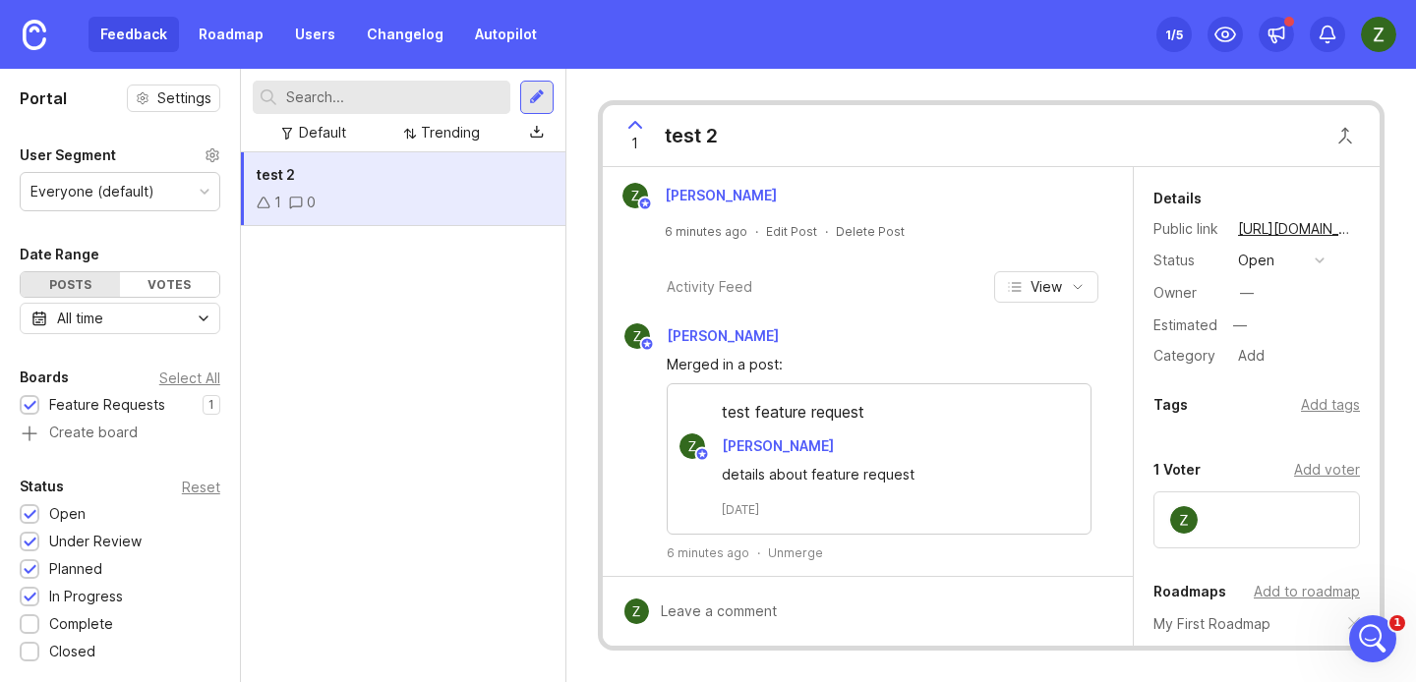
click at [482, 406] on div "test 2 1 0" at bounding box center [403, 417] width 324 height 530
